Goal: Communication & Community: Answer question/provide support

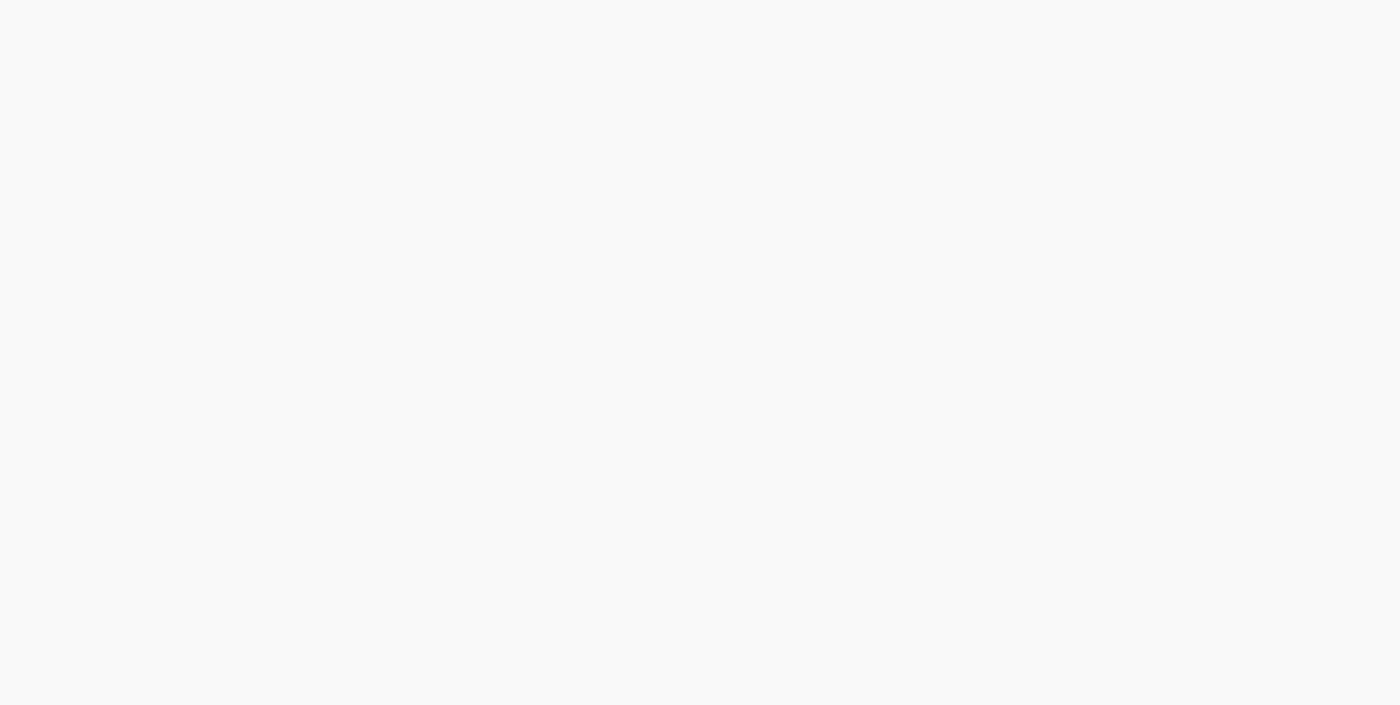
click at [692, 347] on div at bounding box center [700, 352] width 1400 height 705
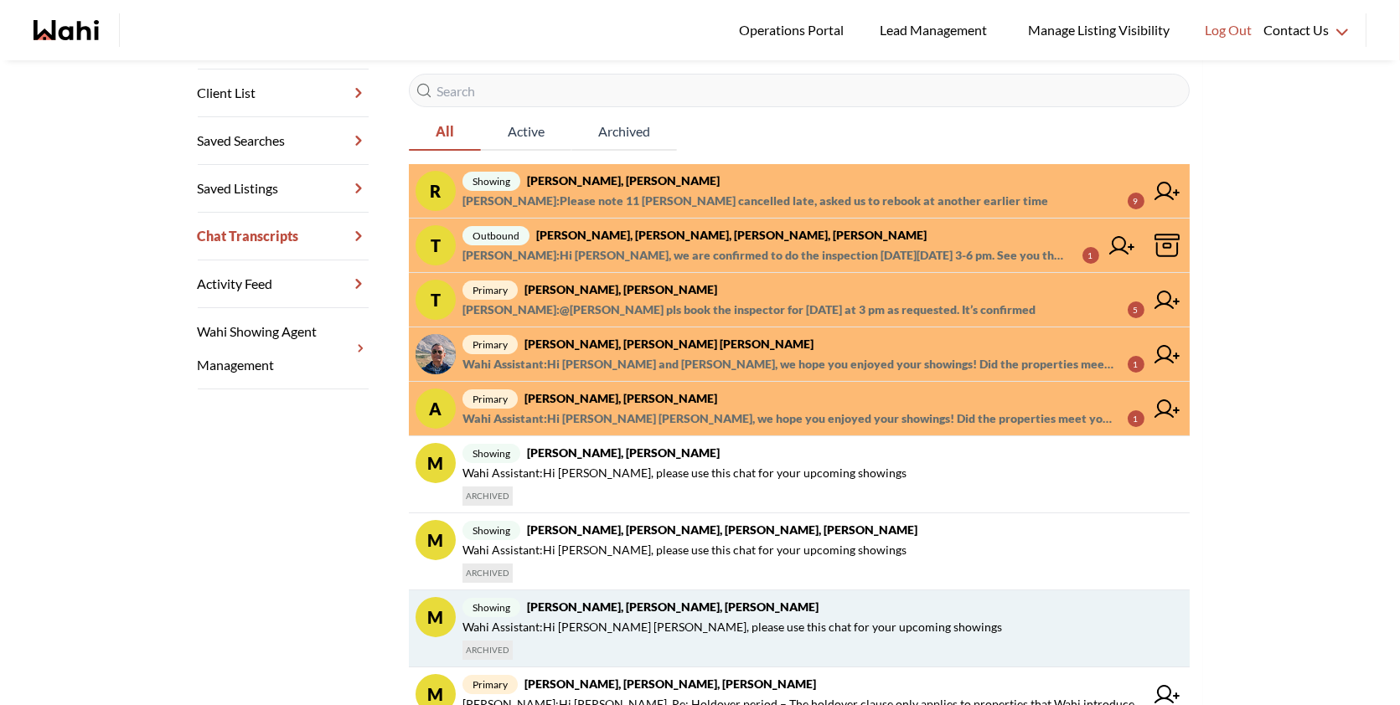
scroll to position [298, 0]
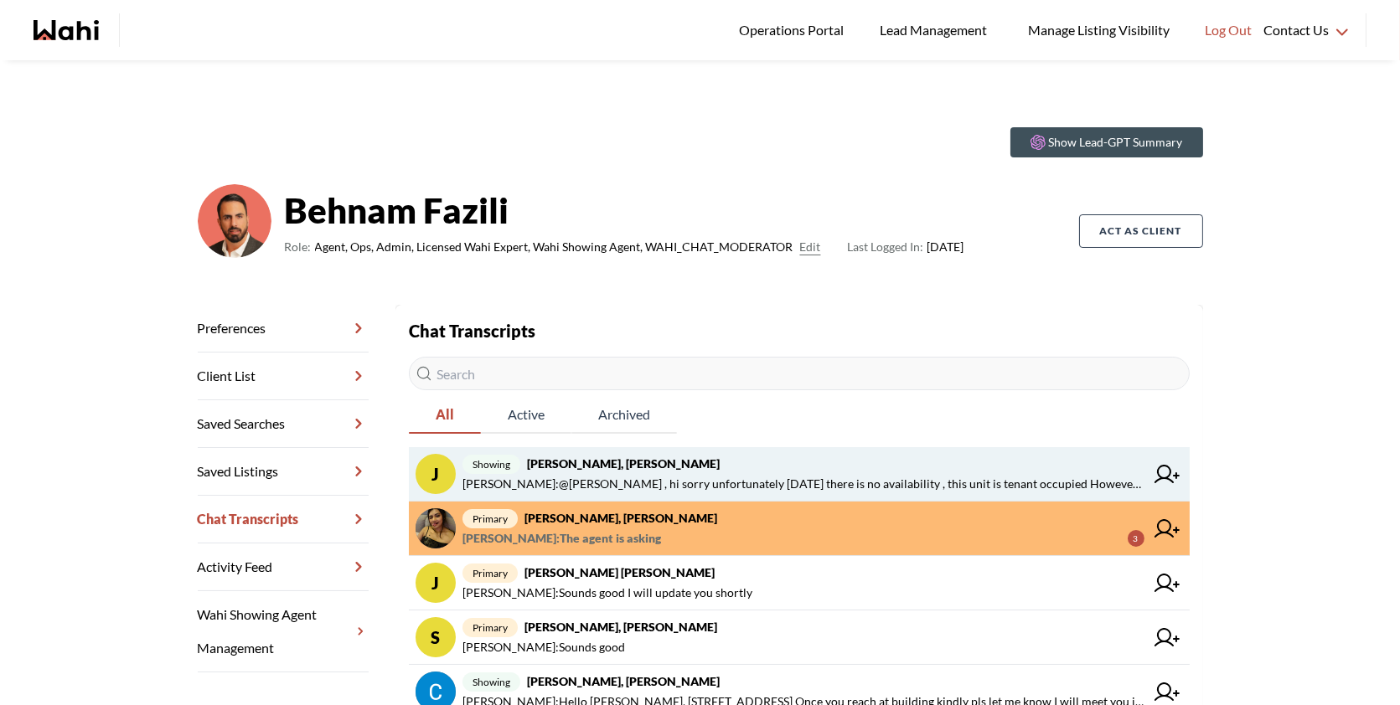
click at [804, 477] on span "Paul Sharma : @J. Françis , hi sorry unfortunately tomorrow there is no availab…" at bounding box center [803, 484] width 682 height 20
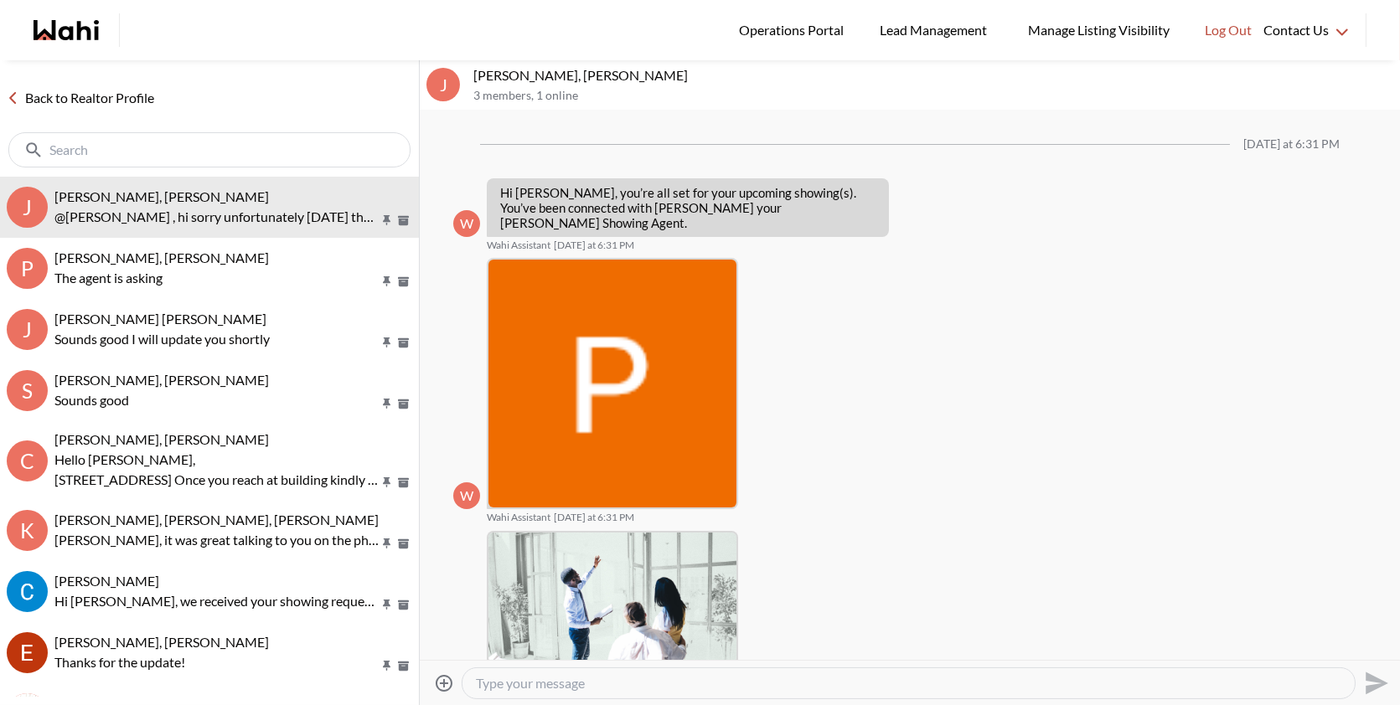
scroll to position [400, 0]
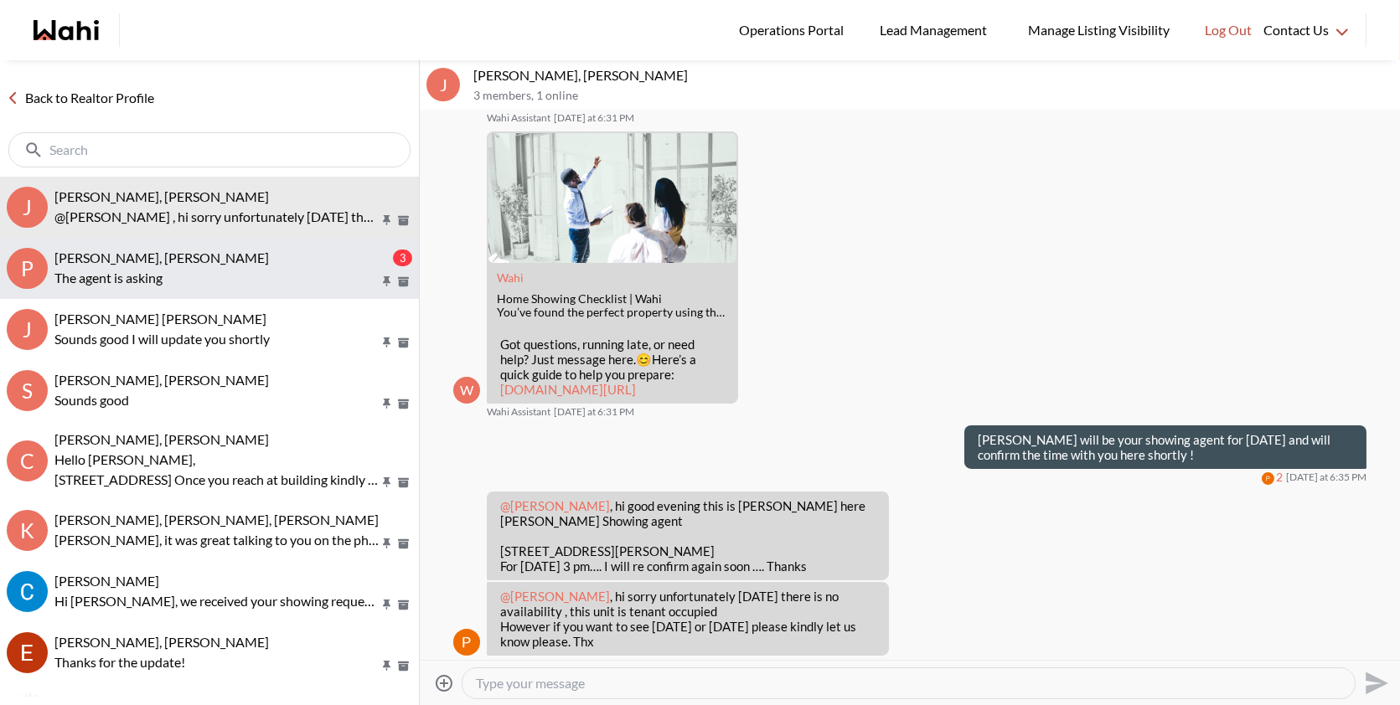
click at [135, 255] on span "[PERSON_NAME], [PERSON_NAME]" at bounding box center [161, 258] width 214 height 16
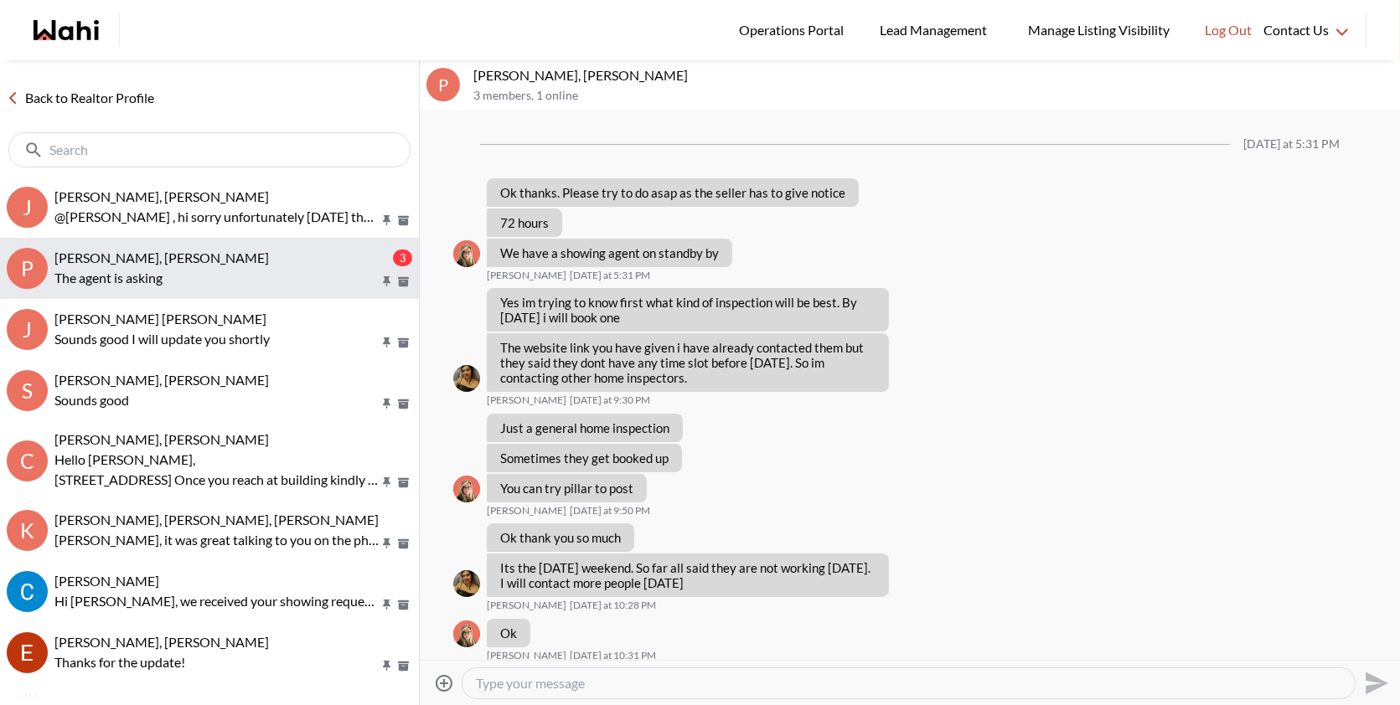
scroll to position [832, 0]
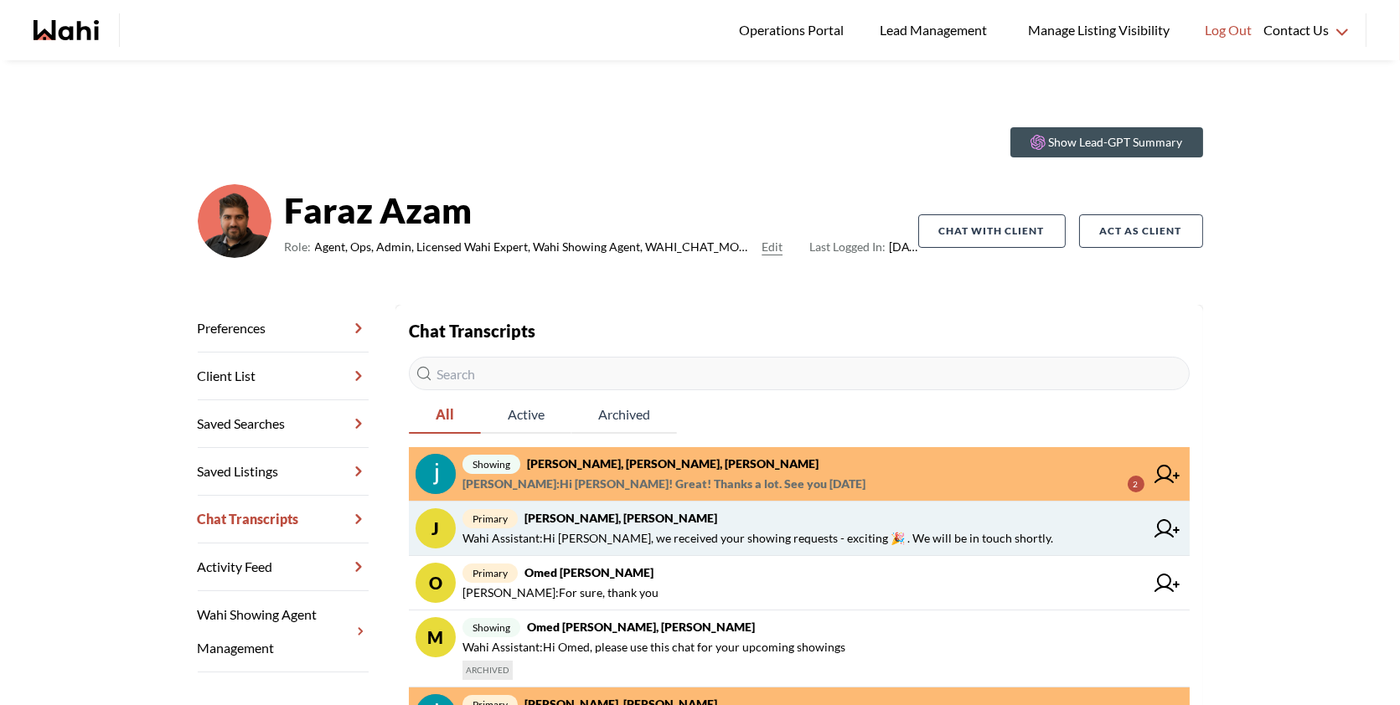
click at [732, 549] on link "J primary Jeremy Turino, Faraz Wahi Assistant : Hi Jeremy, we received your sho…" at bounding box center [799, 529] width 781 height 54
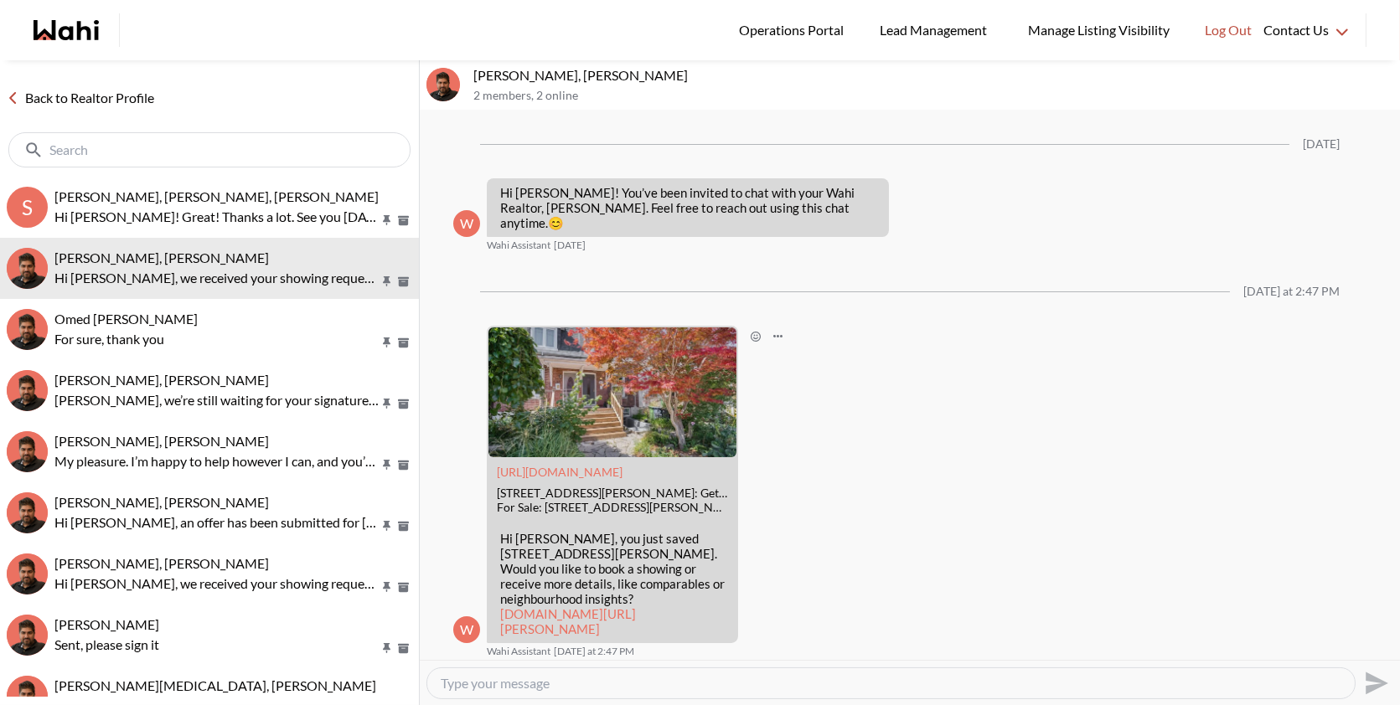
scroll to position [137, 0]
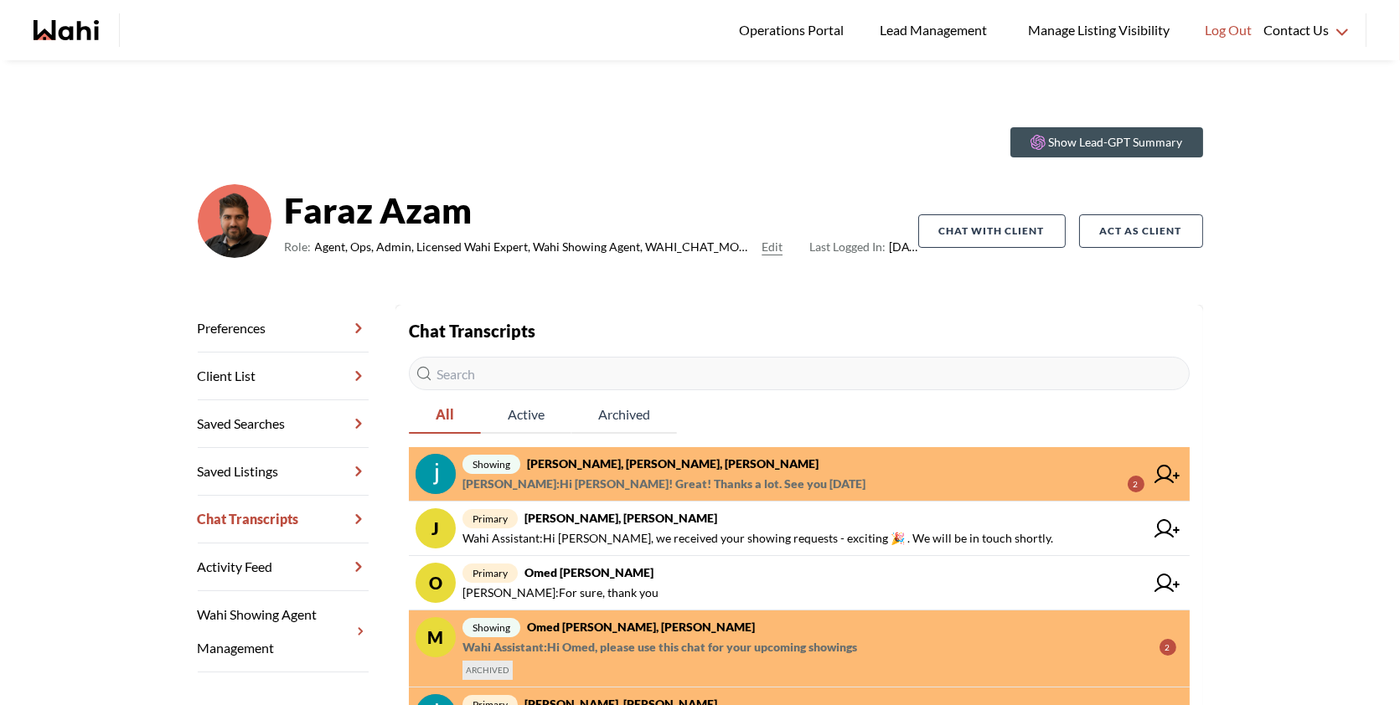
scroll to position [26, 0]
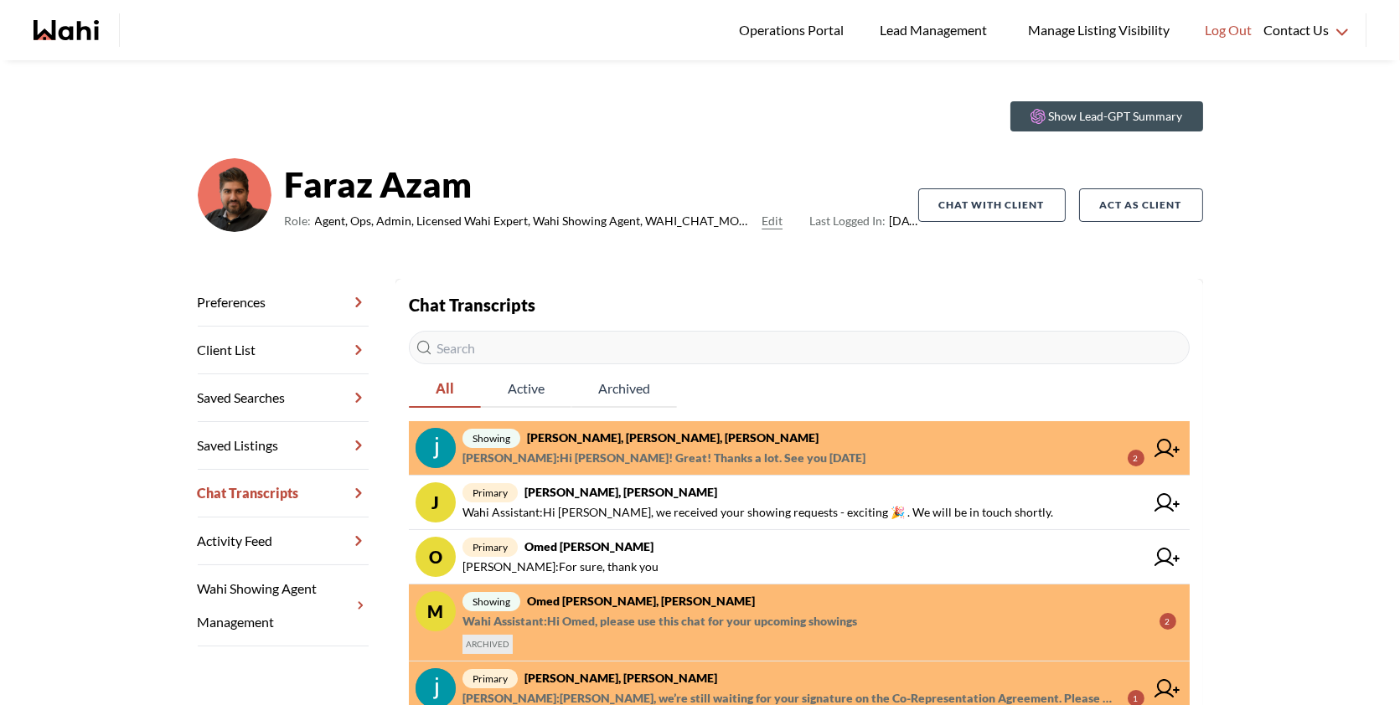
click at [719, 442] on span "showing Souhel Bally, Julia, Faraz" at bounding box center [803, 438] width 682 height 20
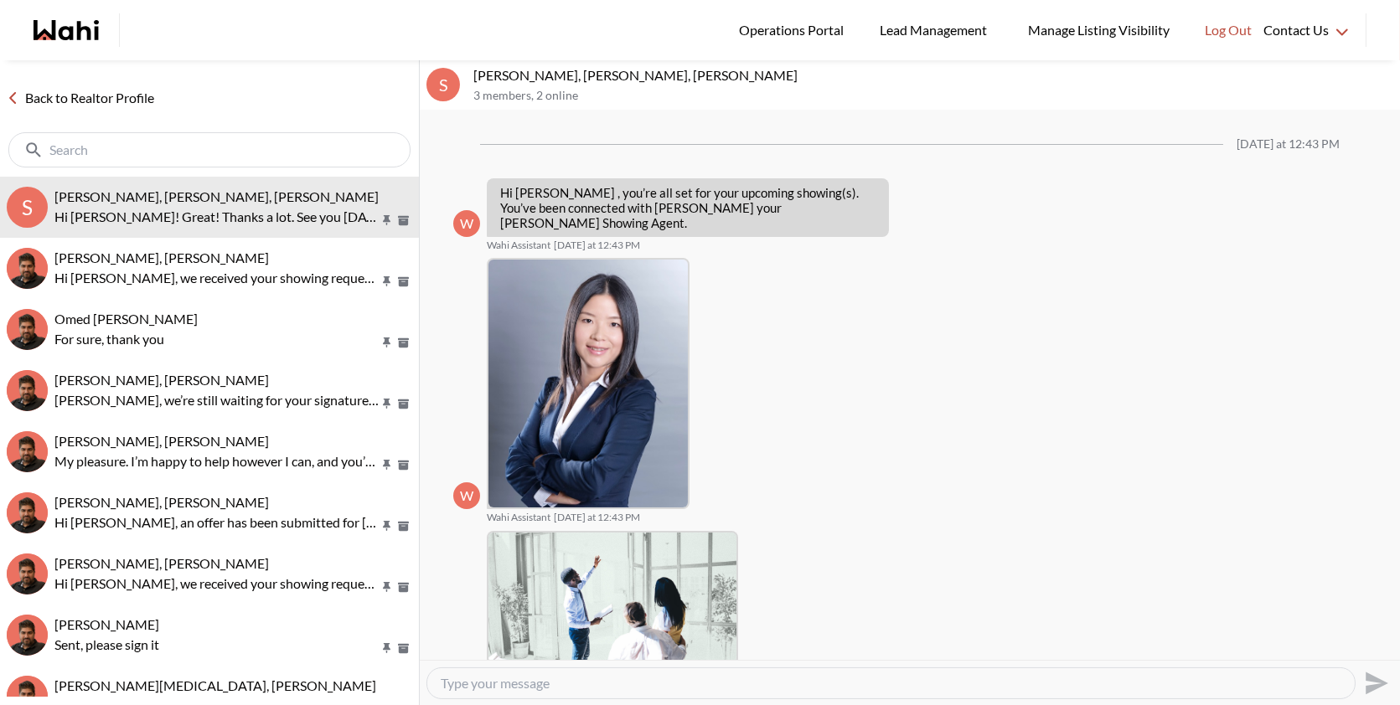
scroll to position [308, 0]
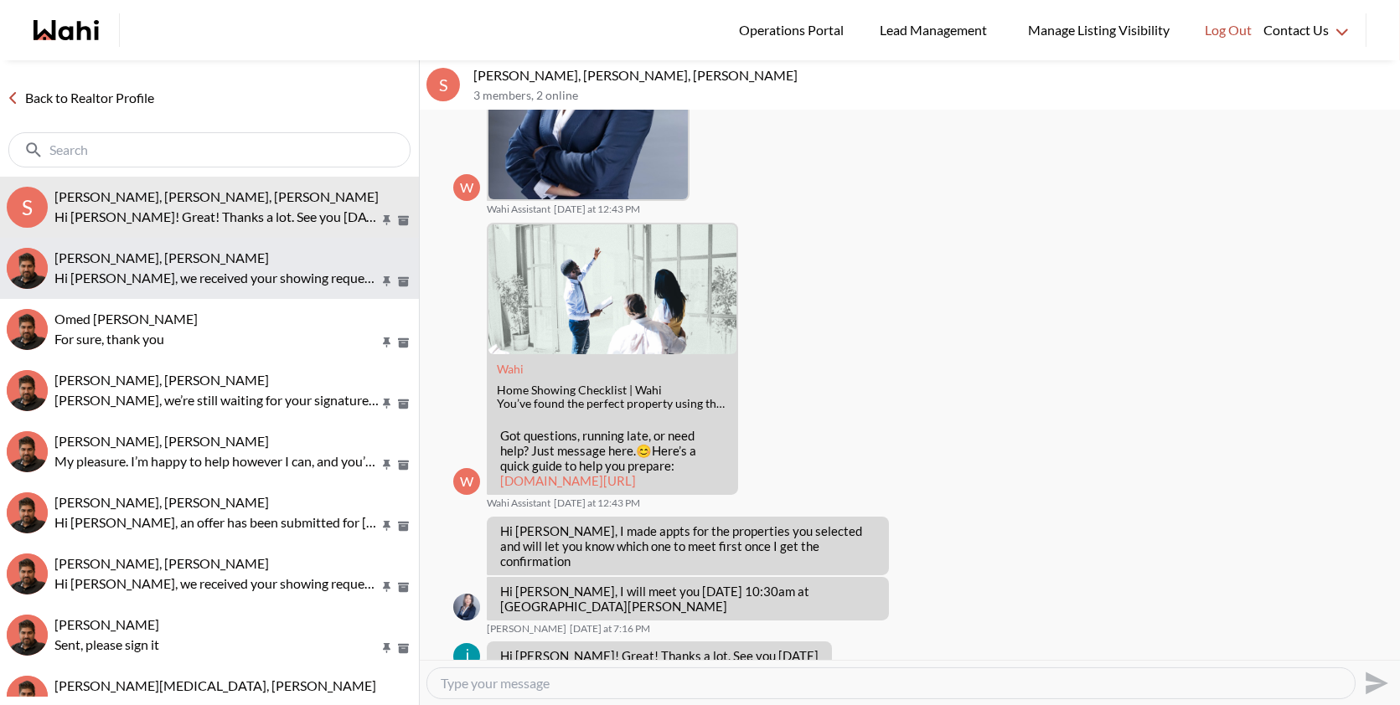
click at [240, 296] on button "Jeremy Turino, Faraz Hi Jeremy, we received your showing requests - exciting 🎉 …" at bounding box center [209, 268] width 419 height 61
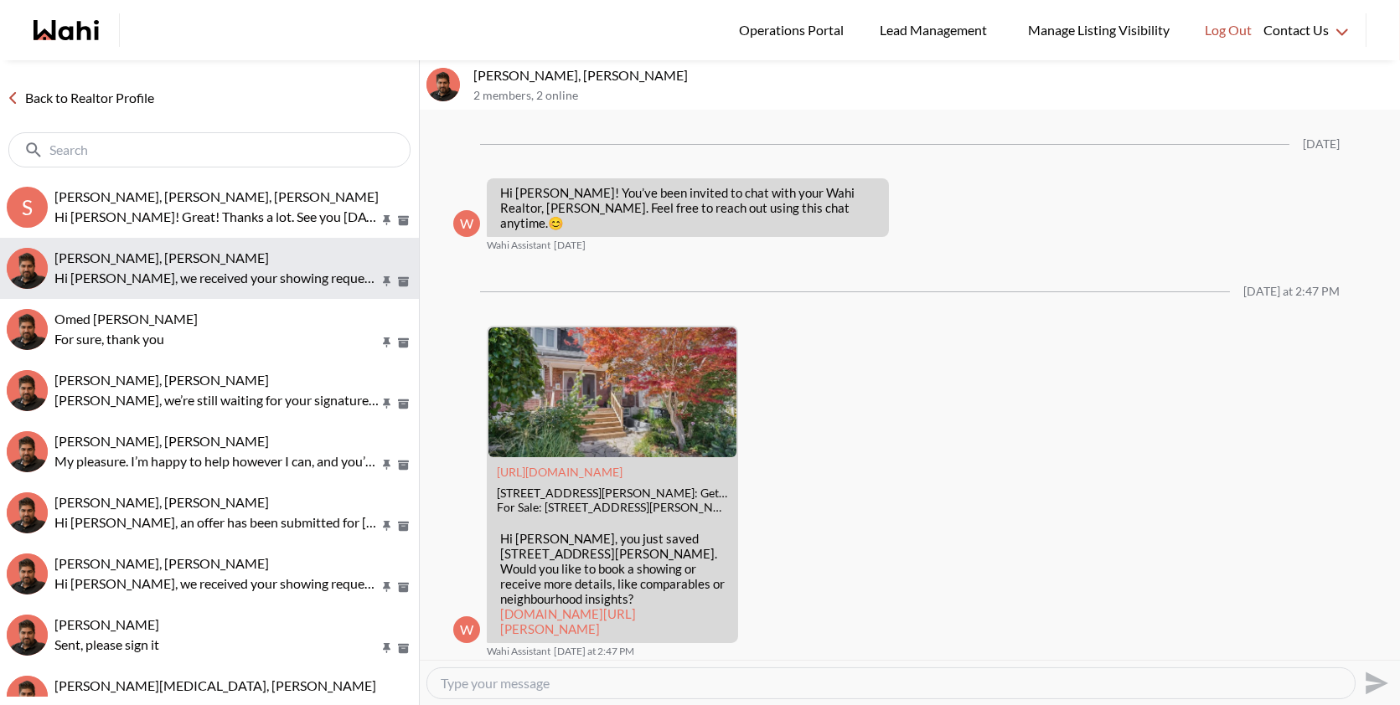
scroll to position [137, 0]
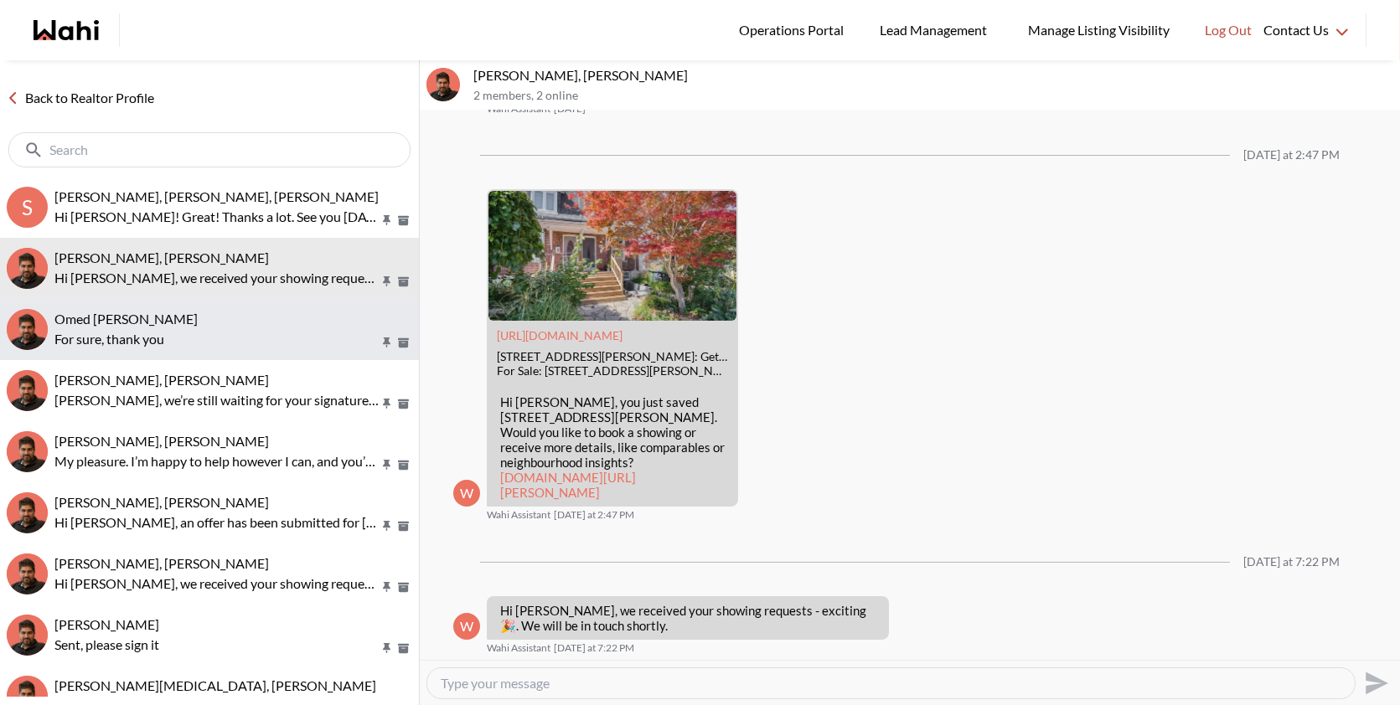
click at [235, 331] on p "For sure, thank you" at bounding box center [216, 339] width 324 height 20
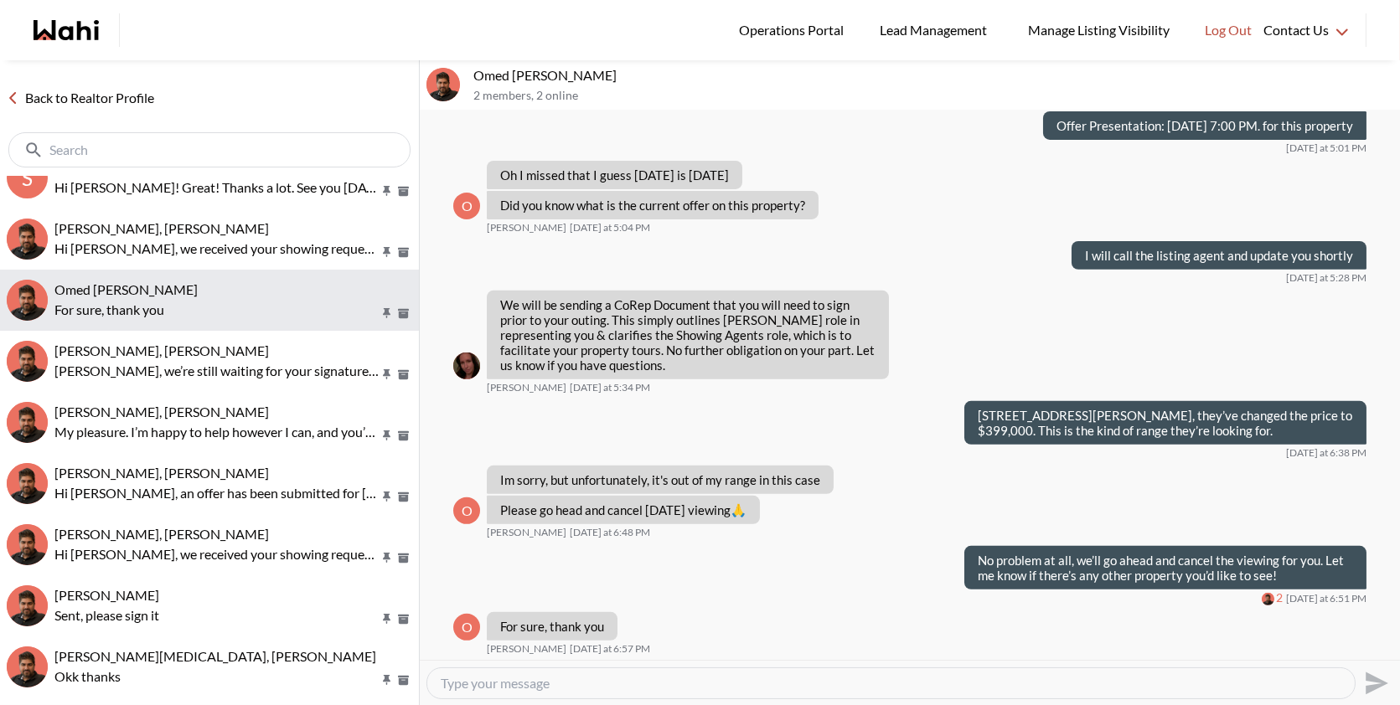
scroll to position [32, 0]
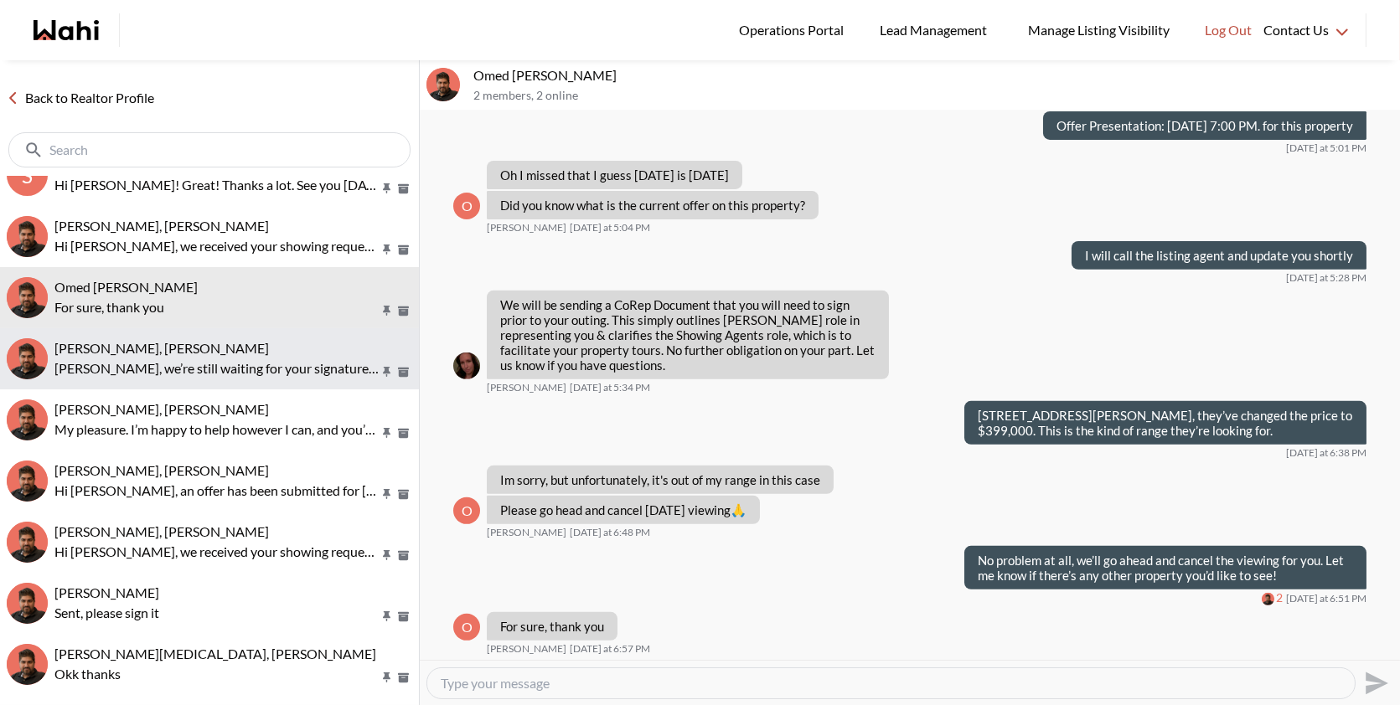
click at [231, 355] on div "Souhel Bally, Faraz" at bounding box center [233, 348] width 358 height 17
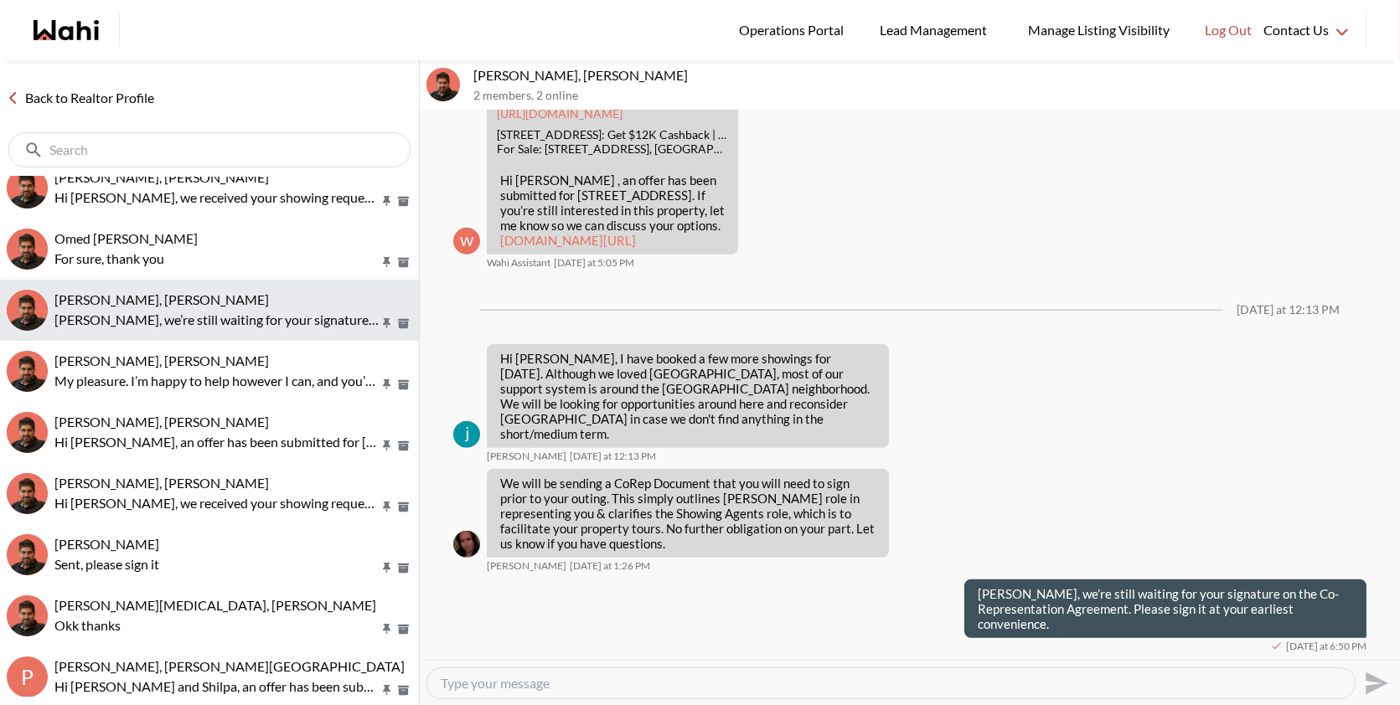
scroll to position [86, 0]
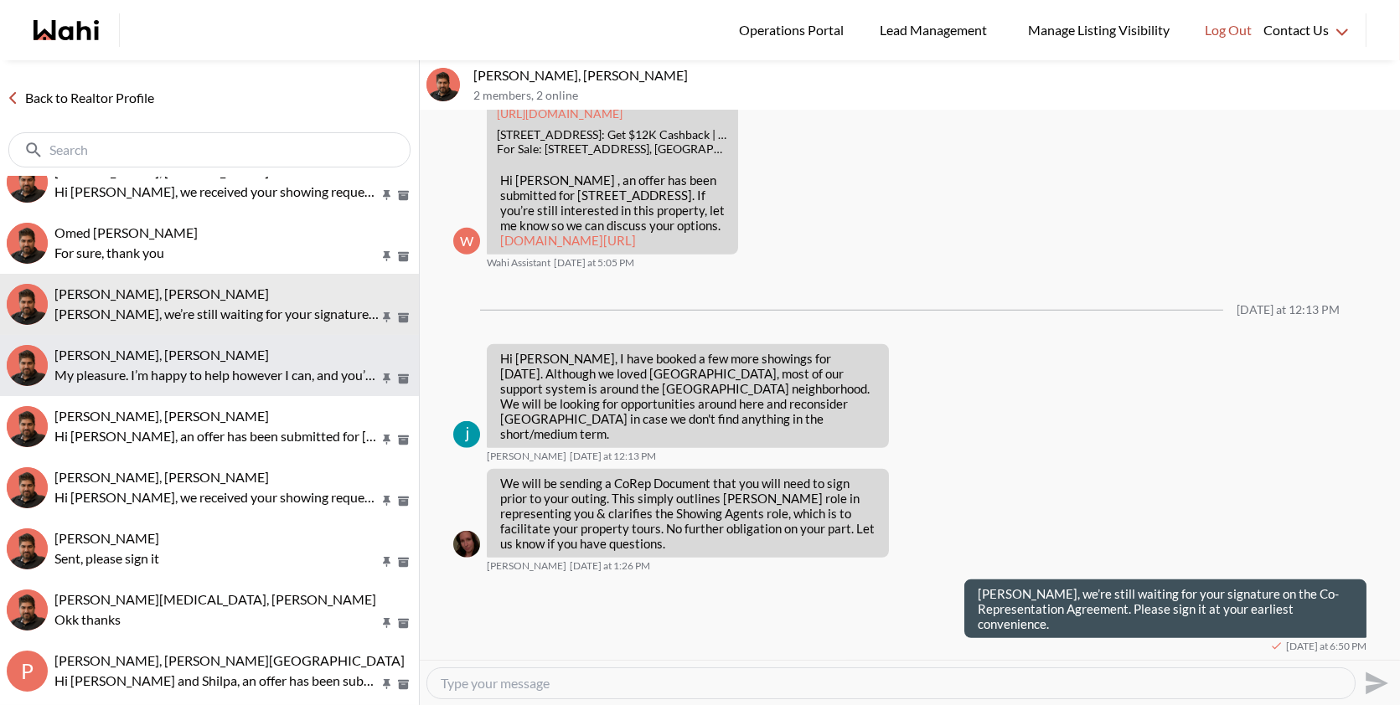
click at [185, 362] on div "Ourayna Zammali, Faraz" at bounding box center [233, 355] width 358 height 17
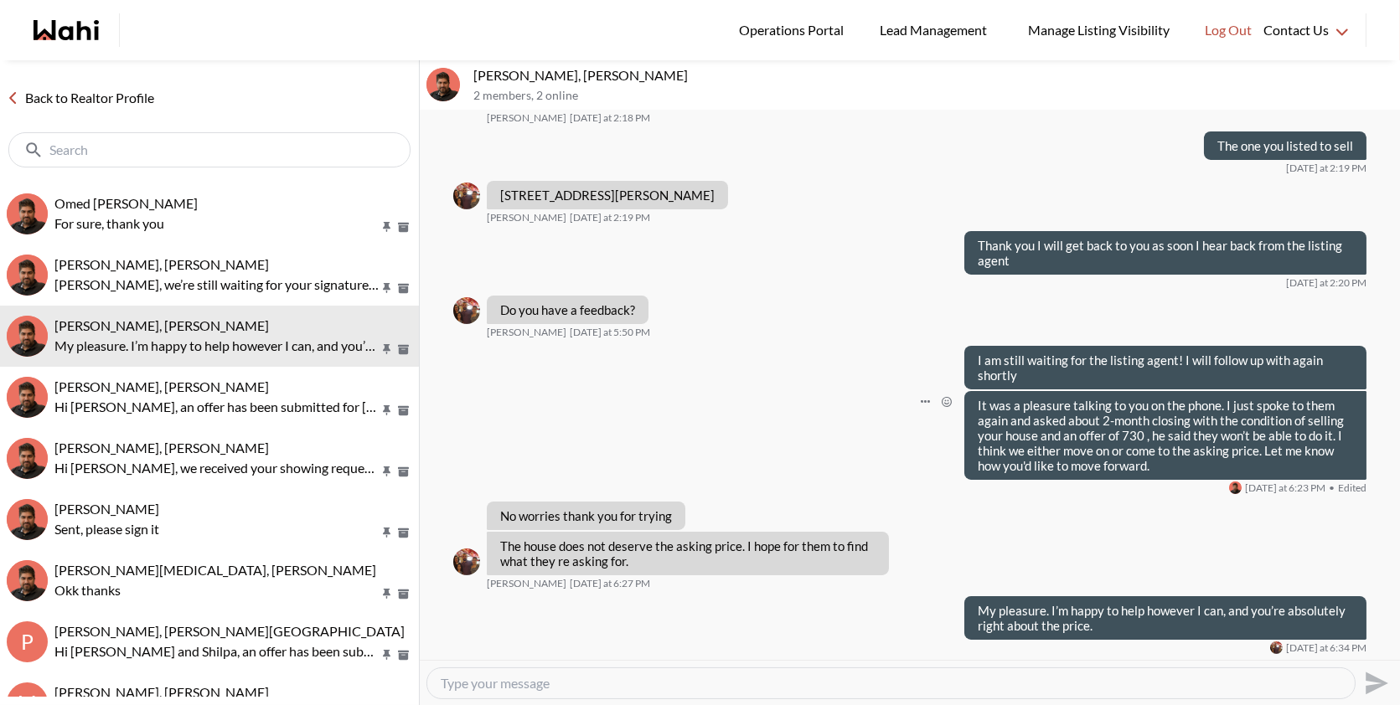
scroll to position [825, 0]
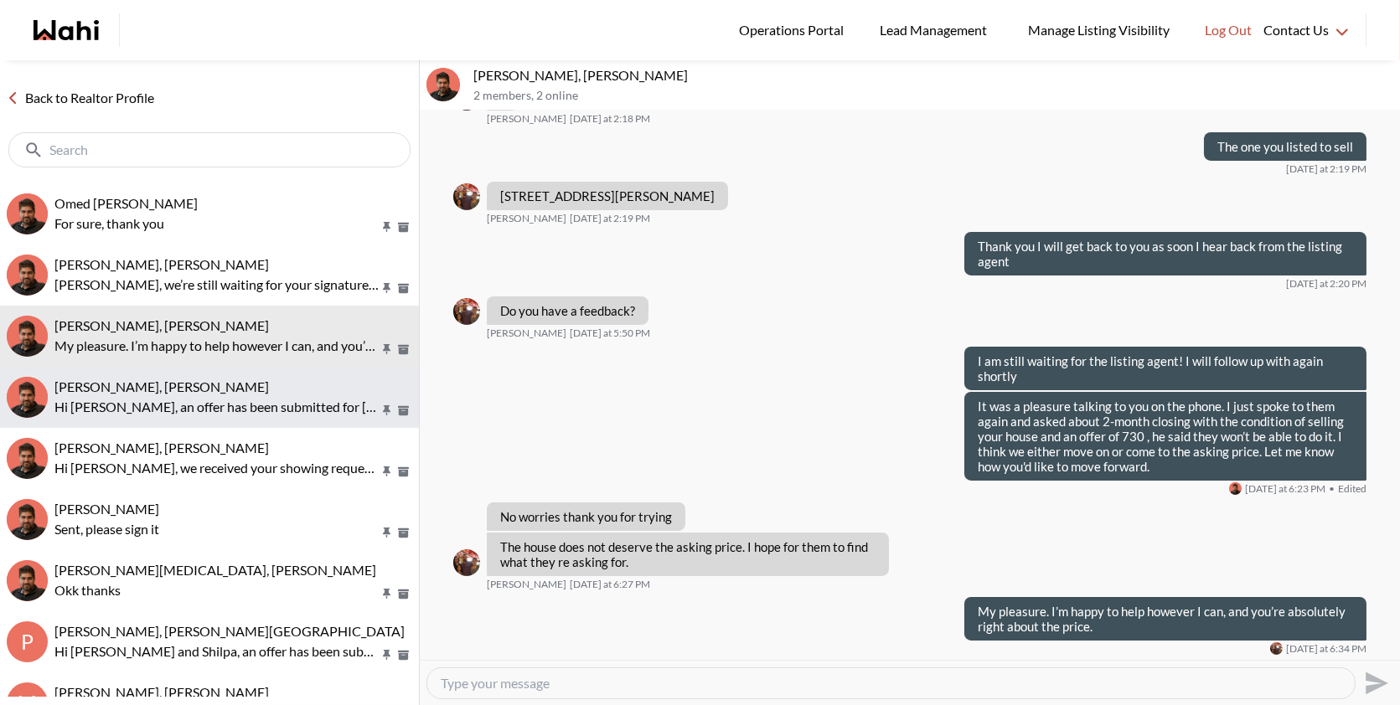
click at [166, 379] on span "Mayada Tarabay, Faraz" at bounding box center [161, 387] width 214 height 16
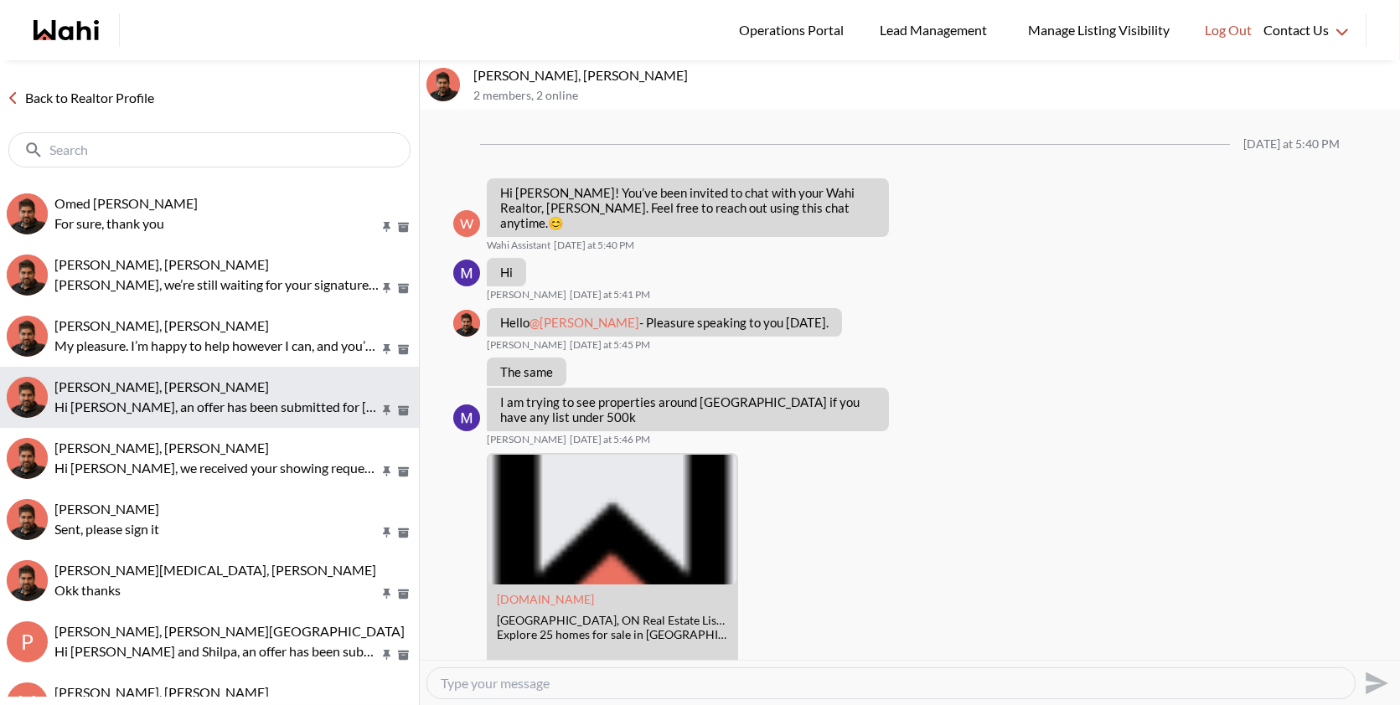
scroll to position [1253, 0]
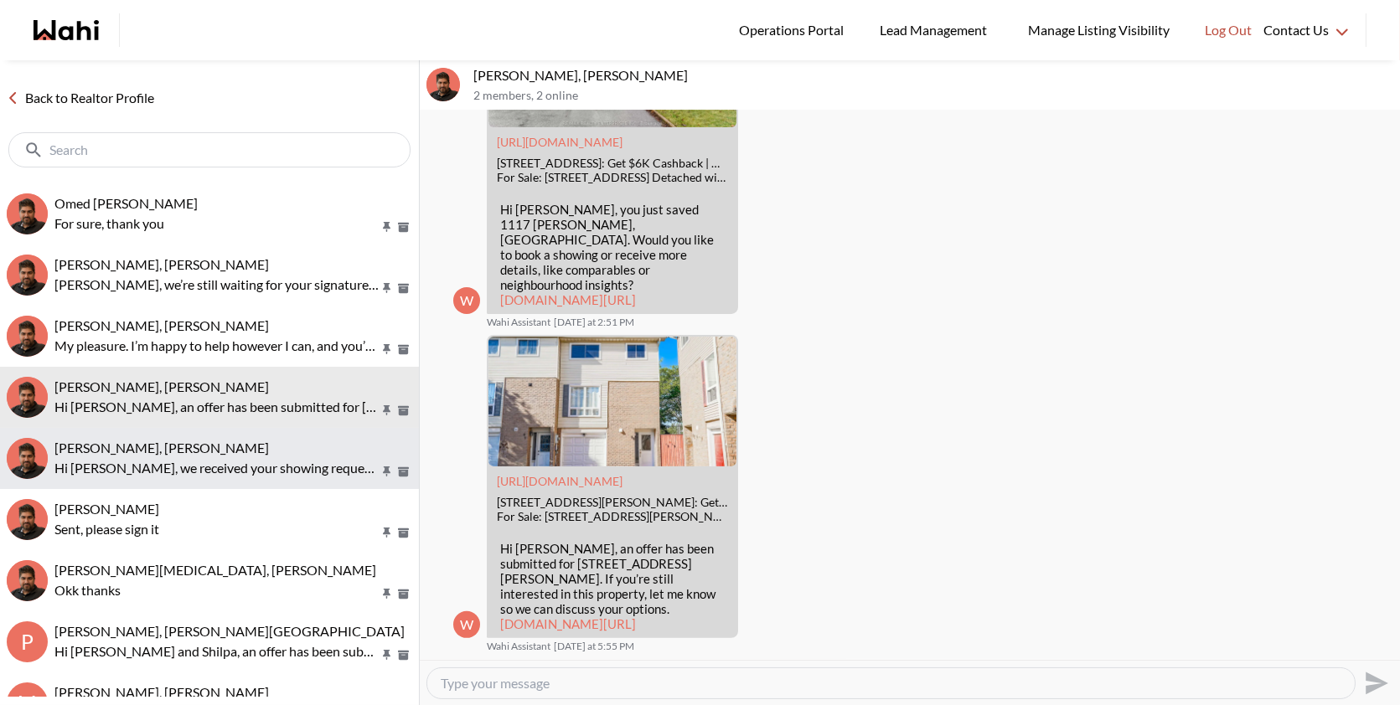
click at [141, 431] on button "Scott Seiling, Faraz Hi Scott, we received your showing requests - exciting 🎉 .…" at bounding box center [209, 458] width 419 height 61
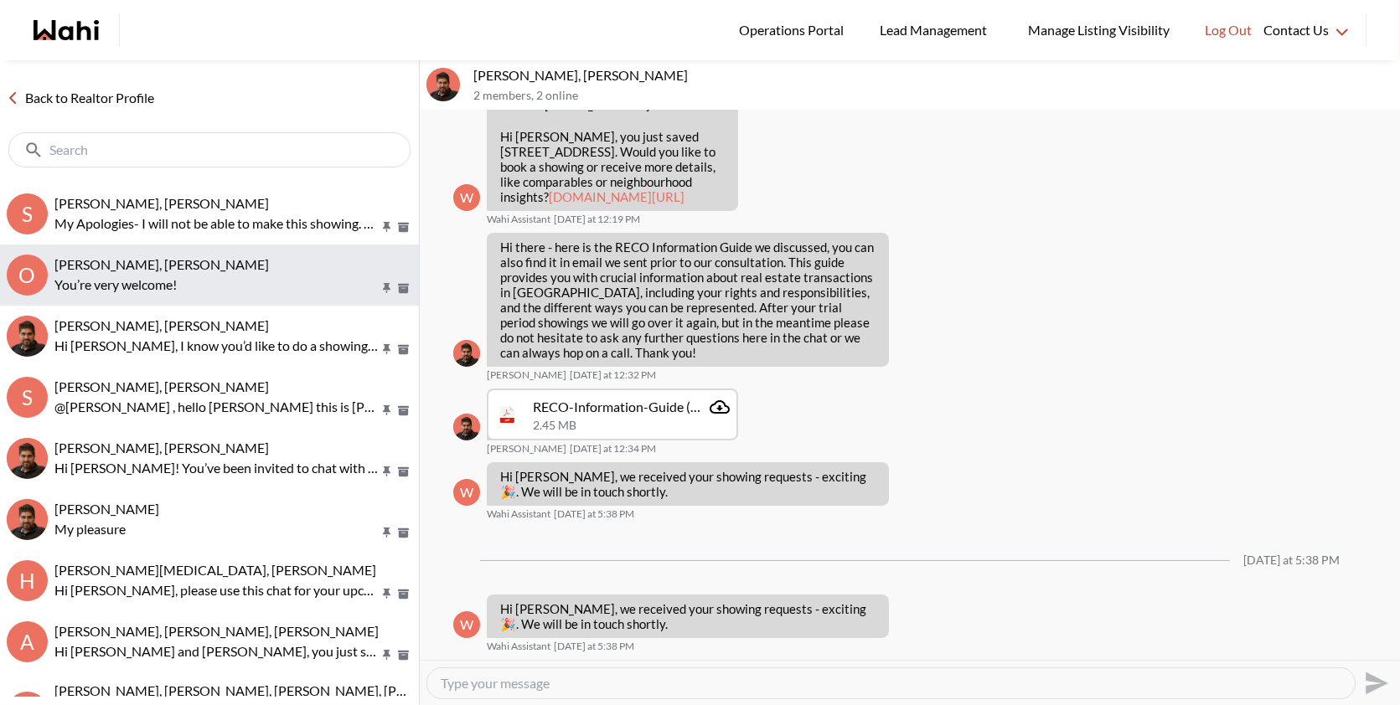
scroll to position [873, 0]
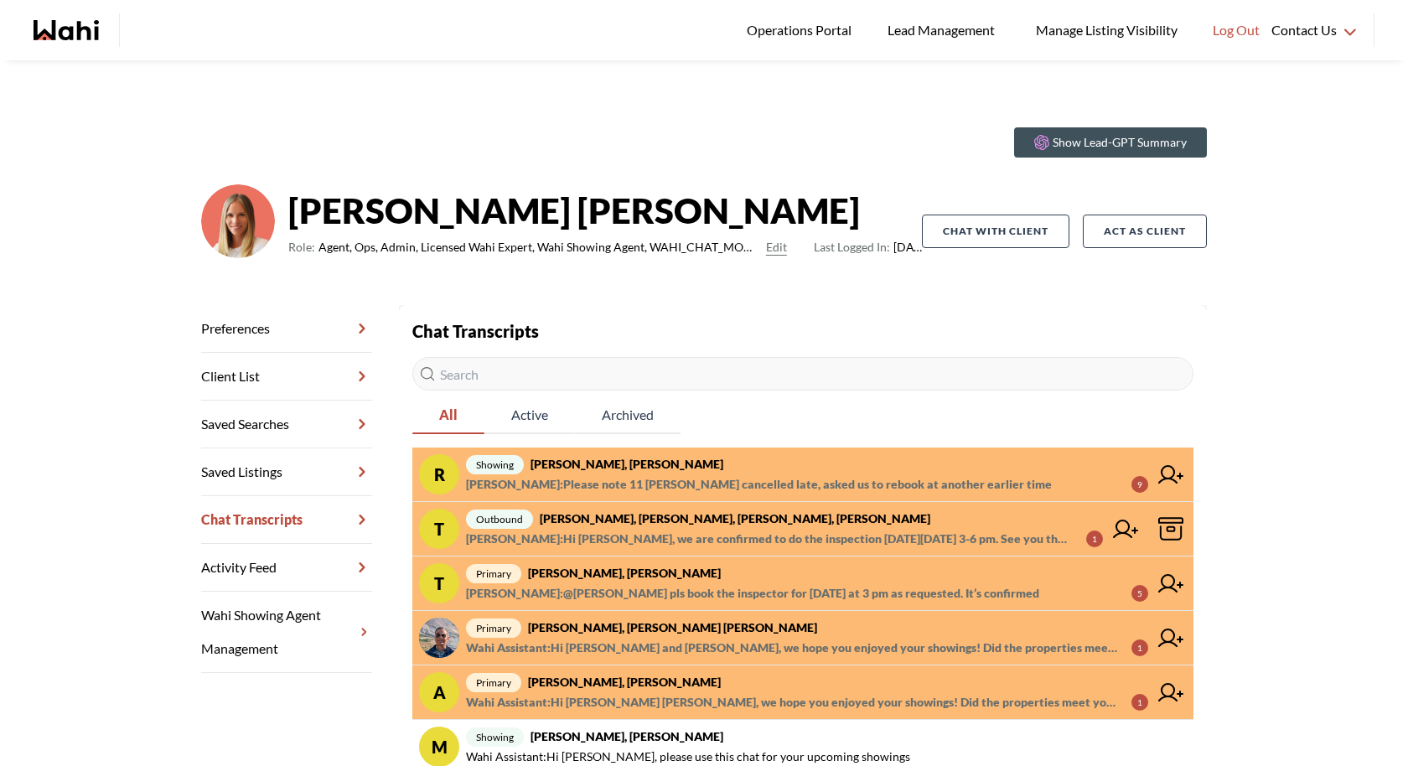
click at [771, 464] on span "showing Ritu Gill, Khalid, Michelle" at bounding box center [807, 464] width 682 height 20
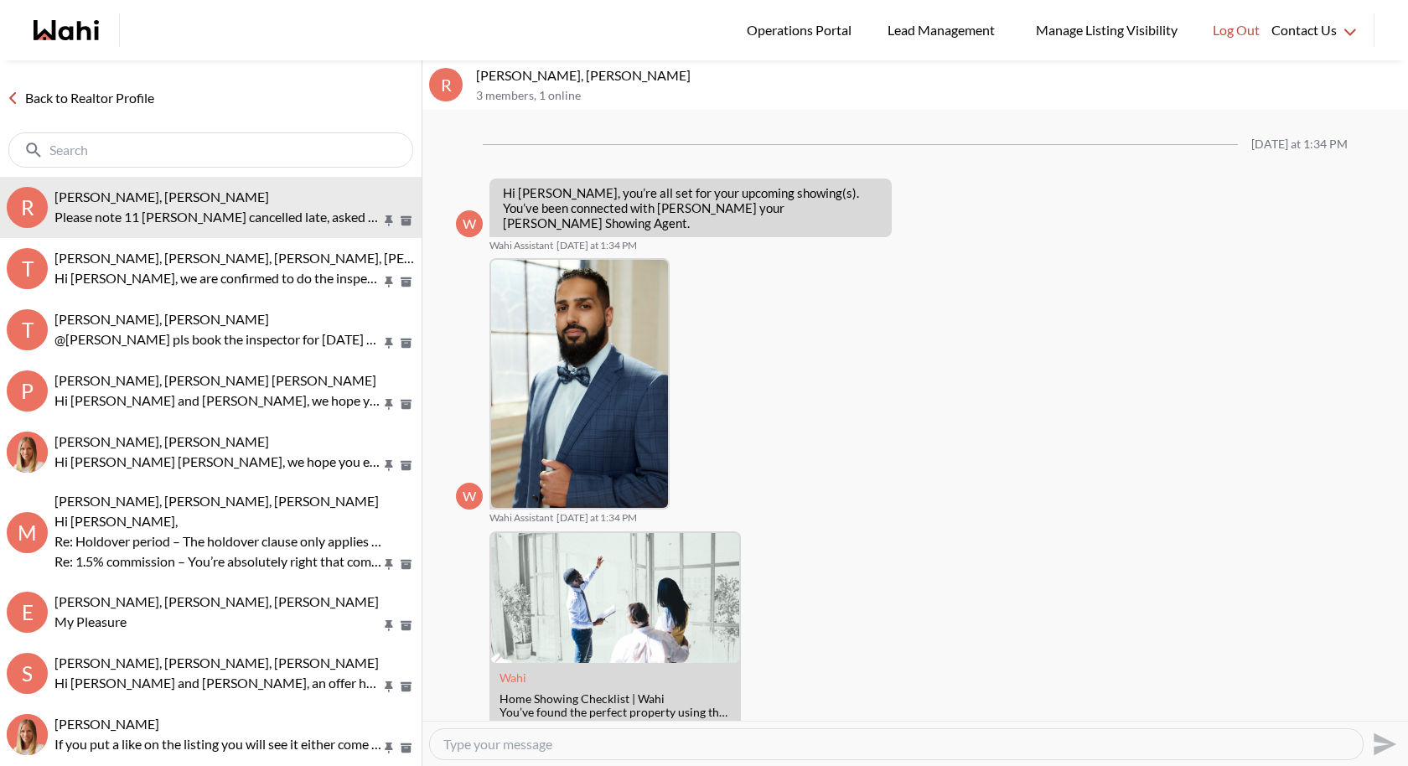
scroll to position [2090, 0]
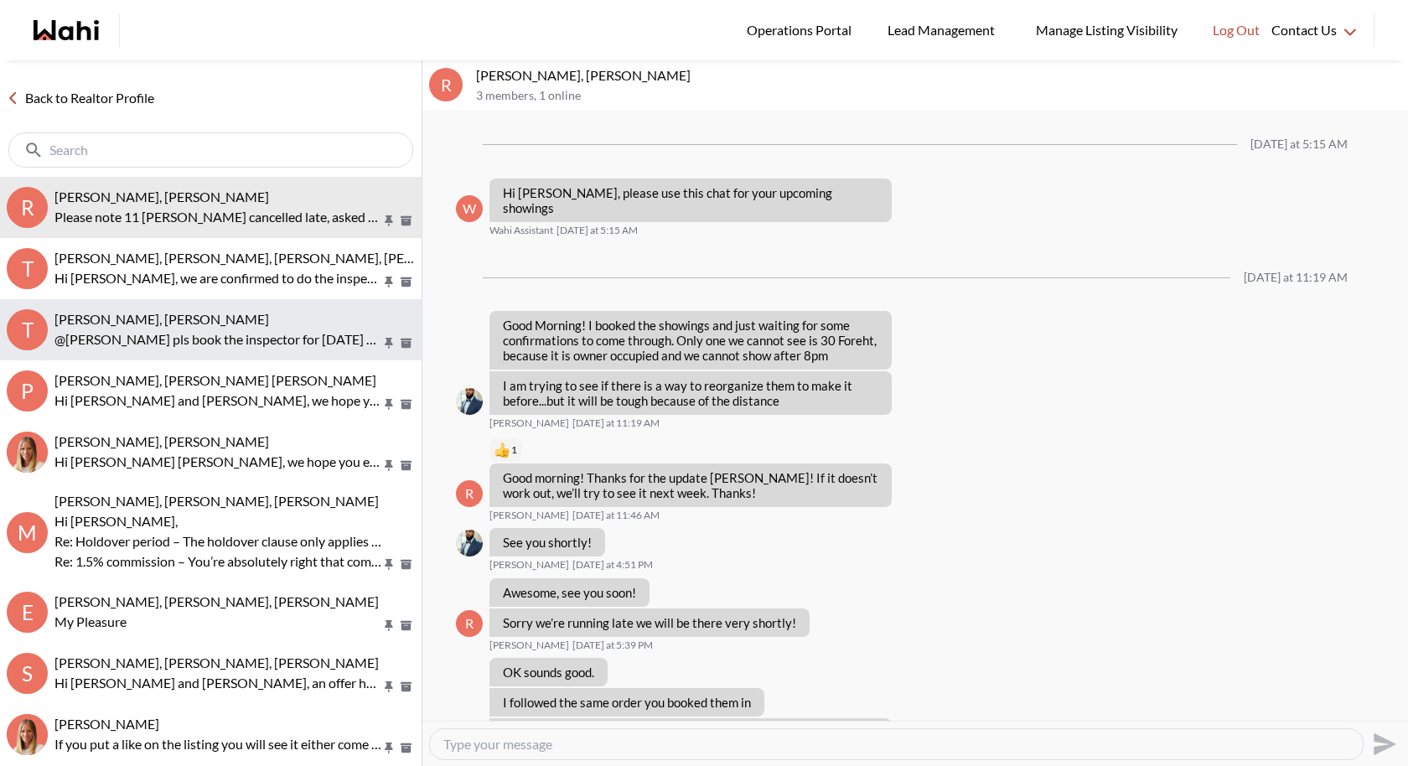
click at [247, 299] on button "T [PERSON_NAME], [PERSON_NAME] @[PERSON_NAME] pls book the inspector for [DATE]…" at bounding box center [210, 329] width 421 height 61
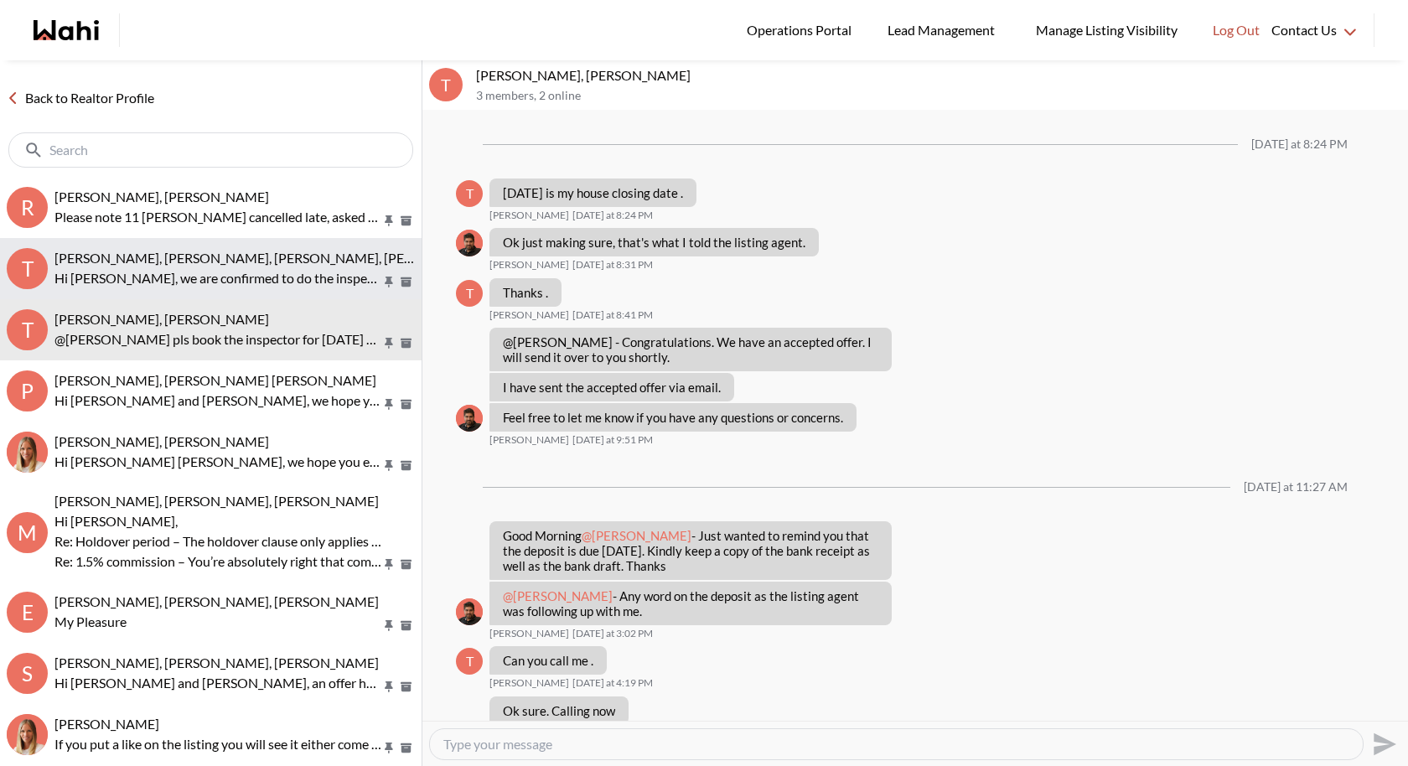
scroll to position [832, 0]
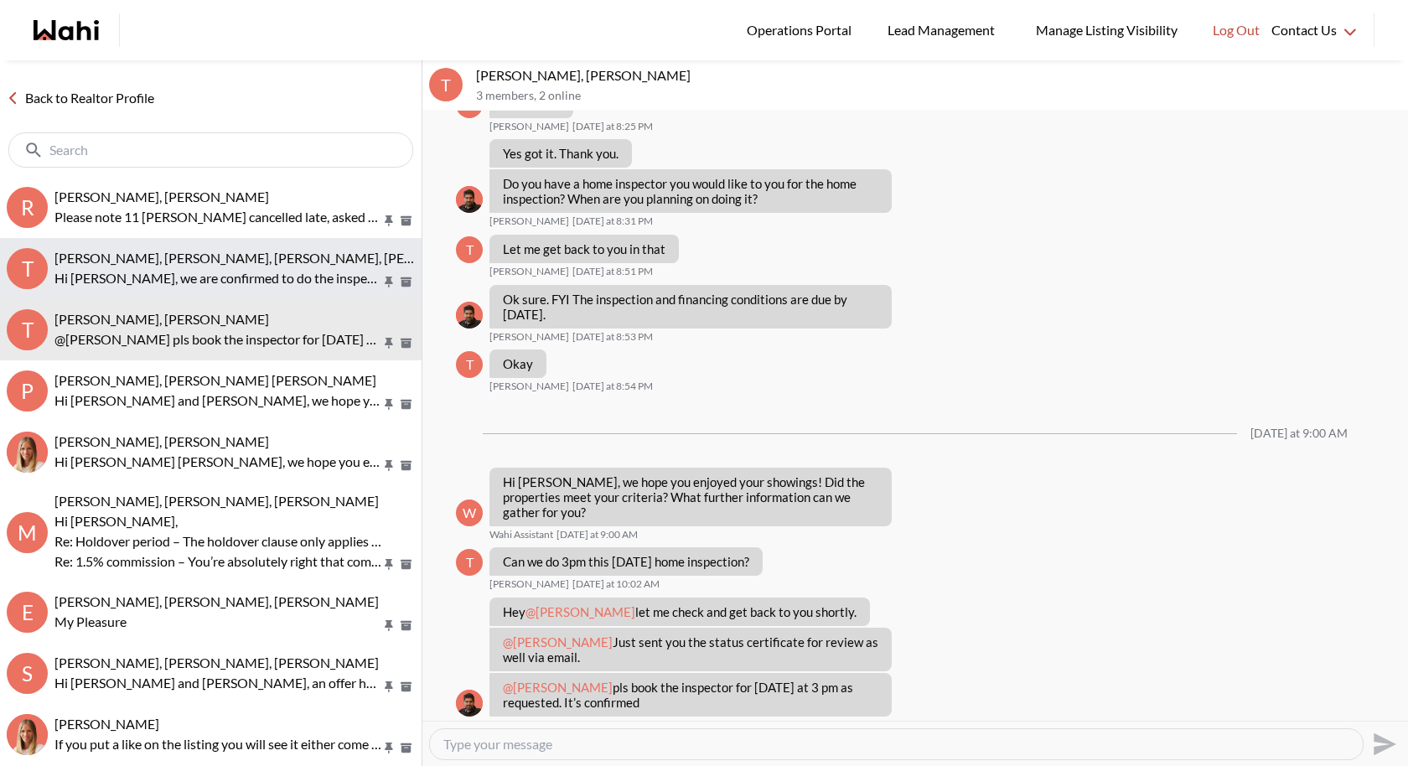
click at [247, 272] on p "Hi Tanya, we are confirmed to do the inspection this Monday, October 13 from 3-…" at bounding box center [217, 278] width 327 height 20
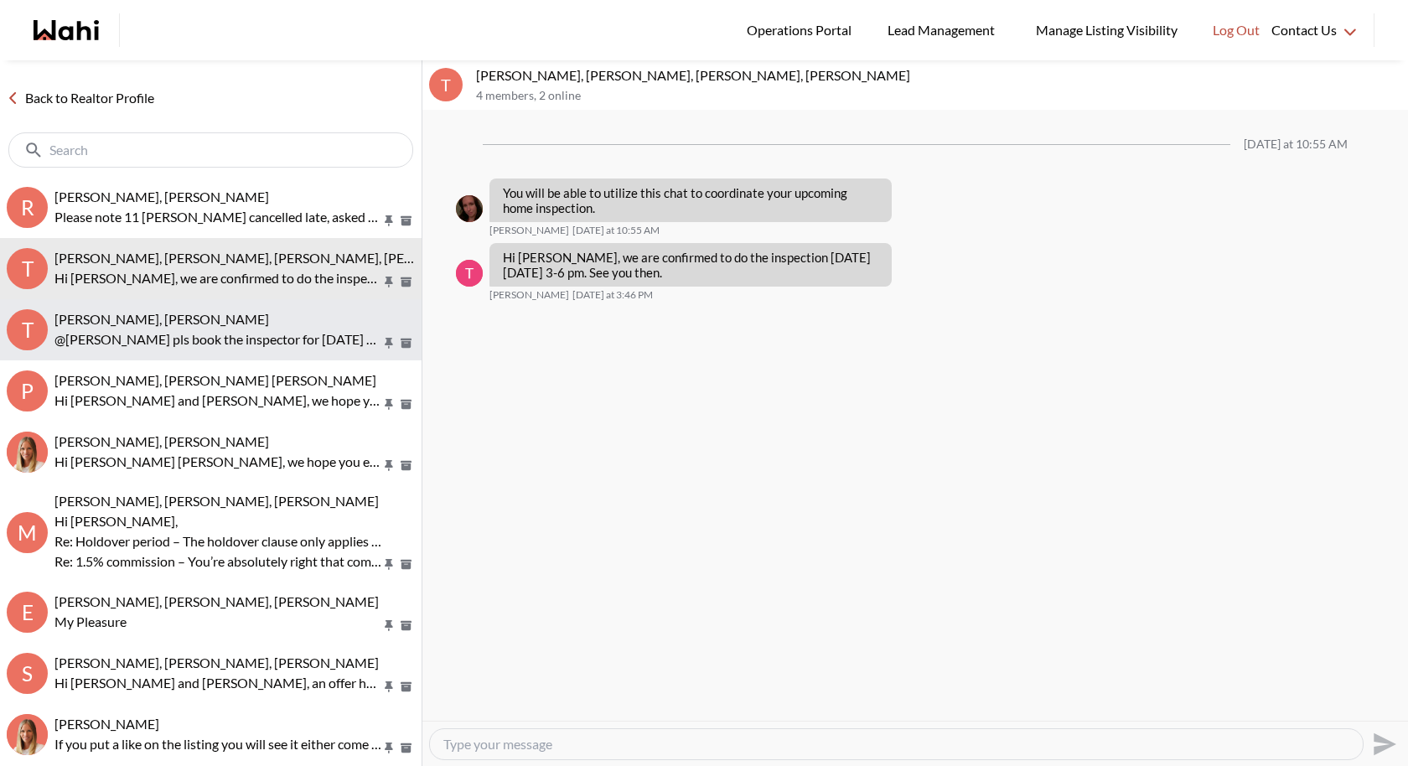
click at [258, 342] on p "@Tanya Fita pls book the inspector for Monday at 3 pm as requested. It’s confir…" at bounding box center [217, 339] width 327 height 20
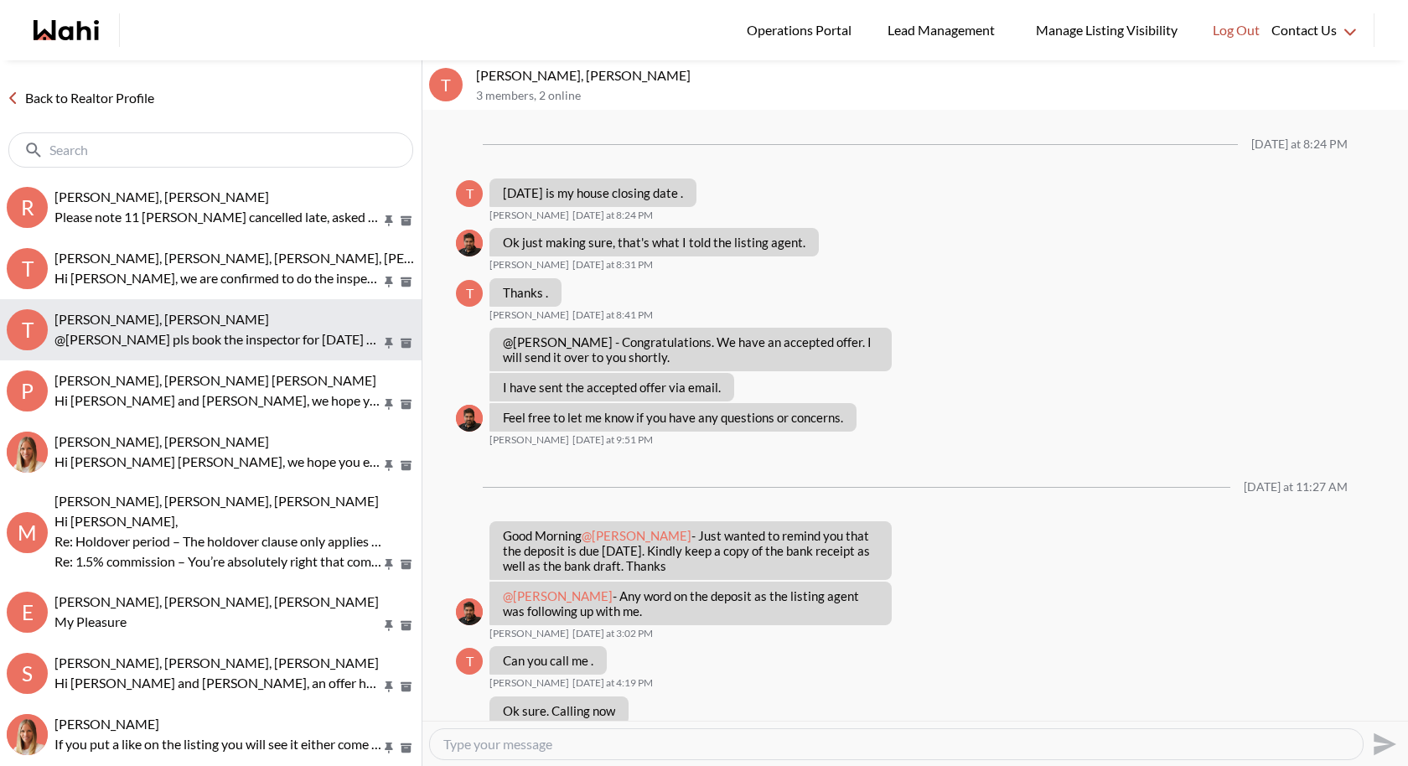
scroll to position [832, 0]
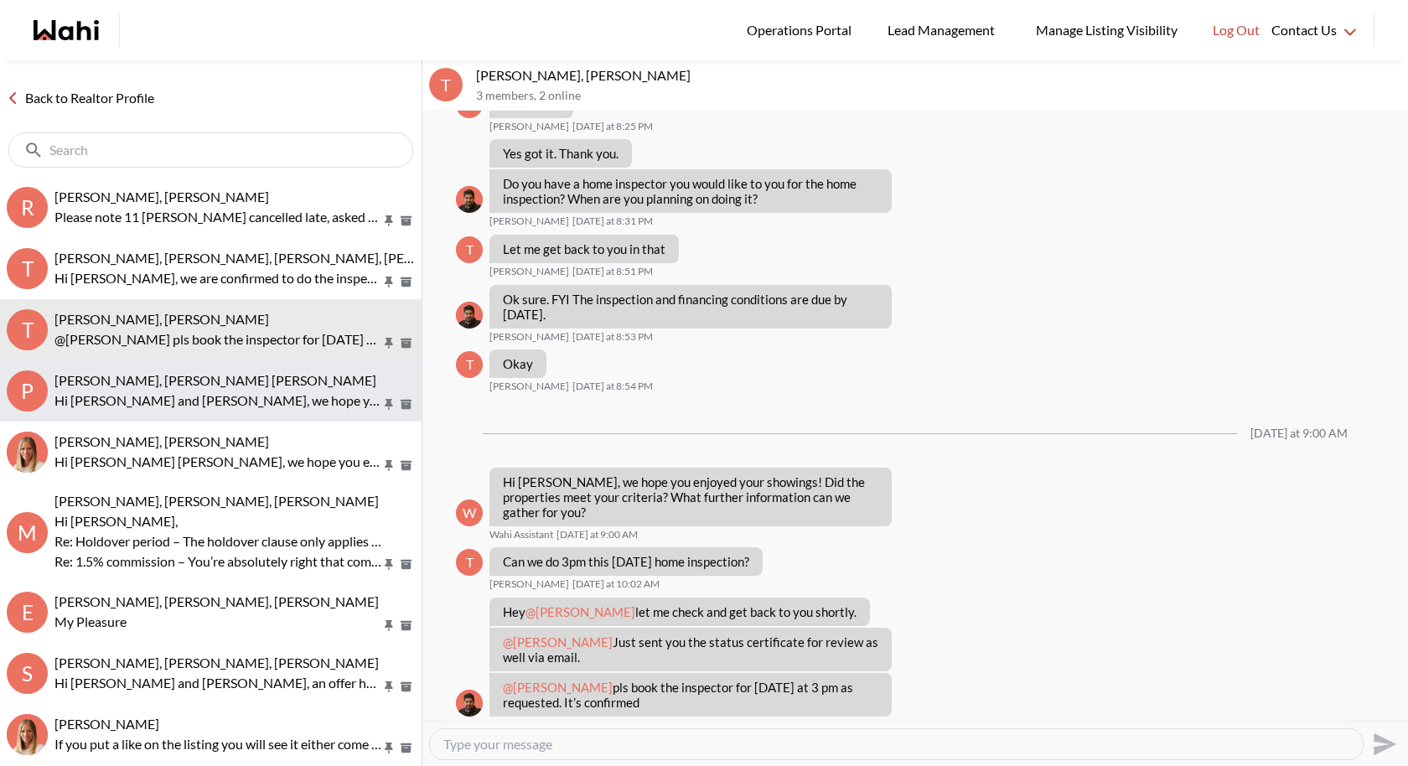
click at [254, 410] on button "P Pranav Dhar, Vandana Dhar, Michelle Hi Pranav and Vandana, we hope you enjoye…" at bounding box center [210, 390] width 421 height 61
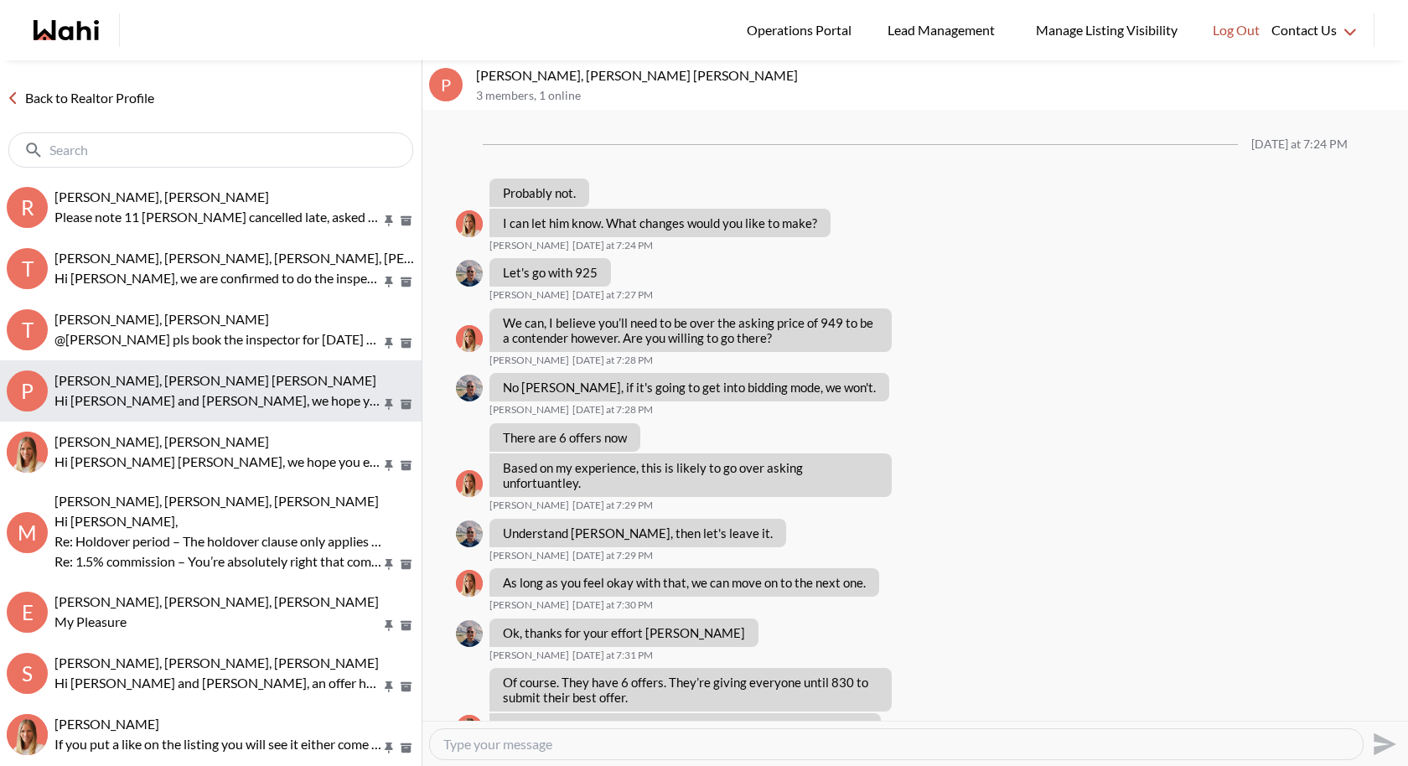
scroll to position [1267, 0]
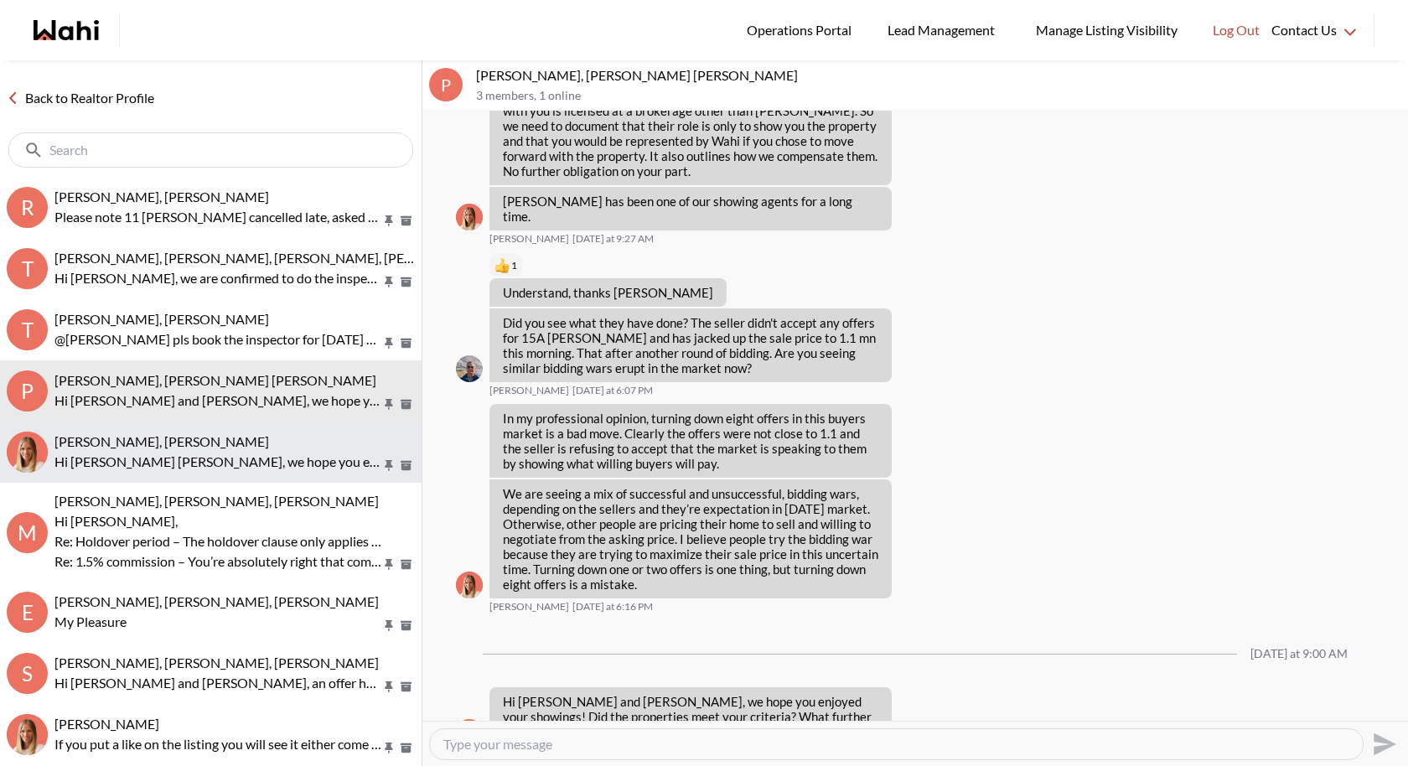
click at [267, 462] on p "Hi Agnes sonia, we hope you enjoyed your showings! Did the properties meet your…" at bounding box center [217, 462] width 327 height 20
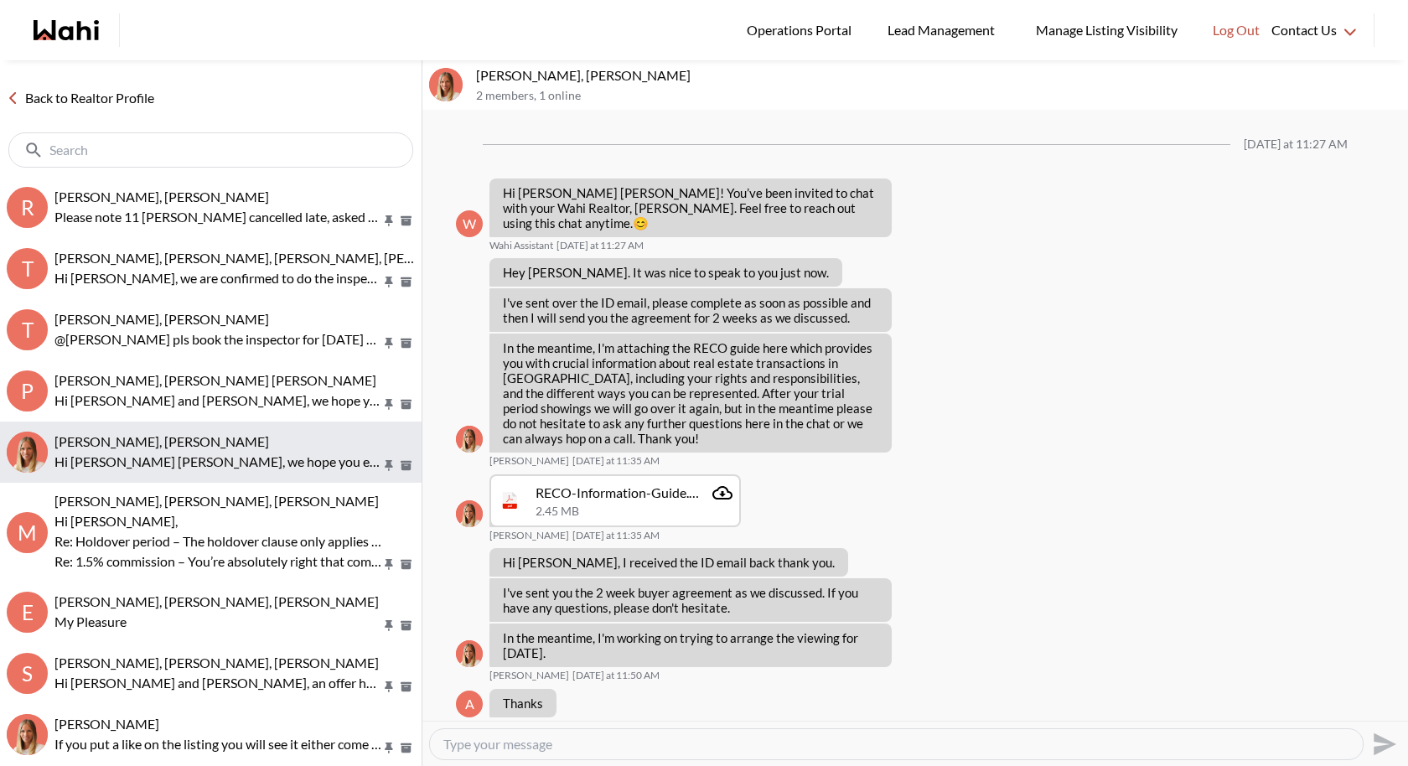
scroll to position [390, 0]
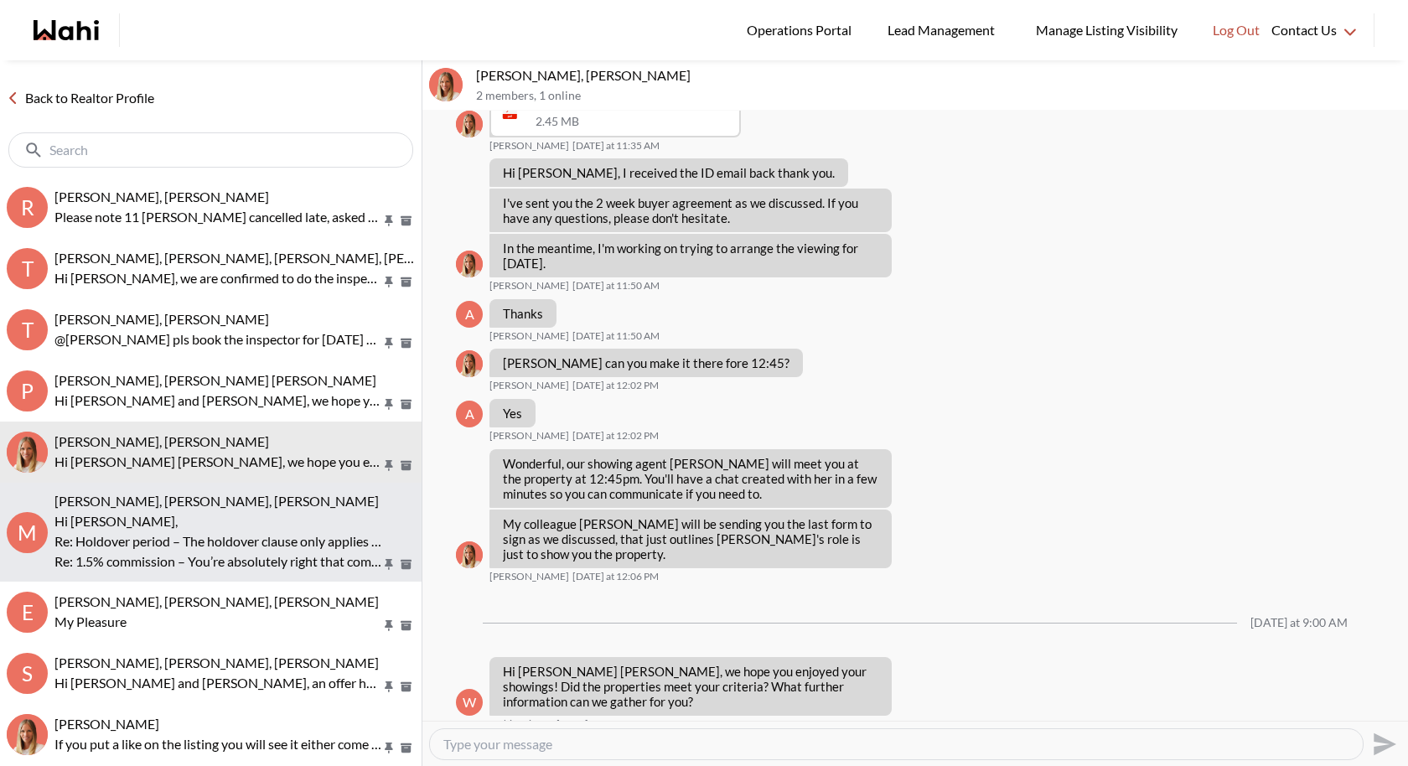
click at [270, 524] on p "Hi Michael," at bounding box center [217, 521] width 327 height 20
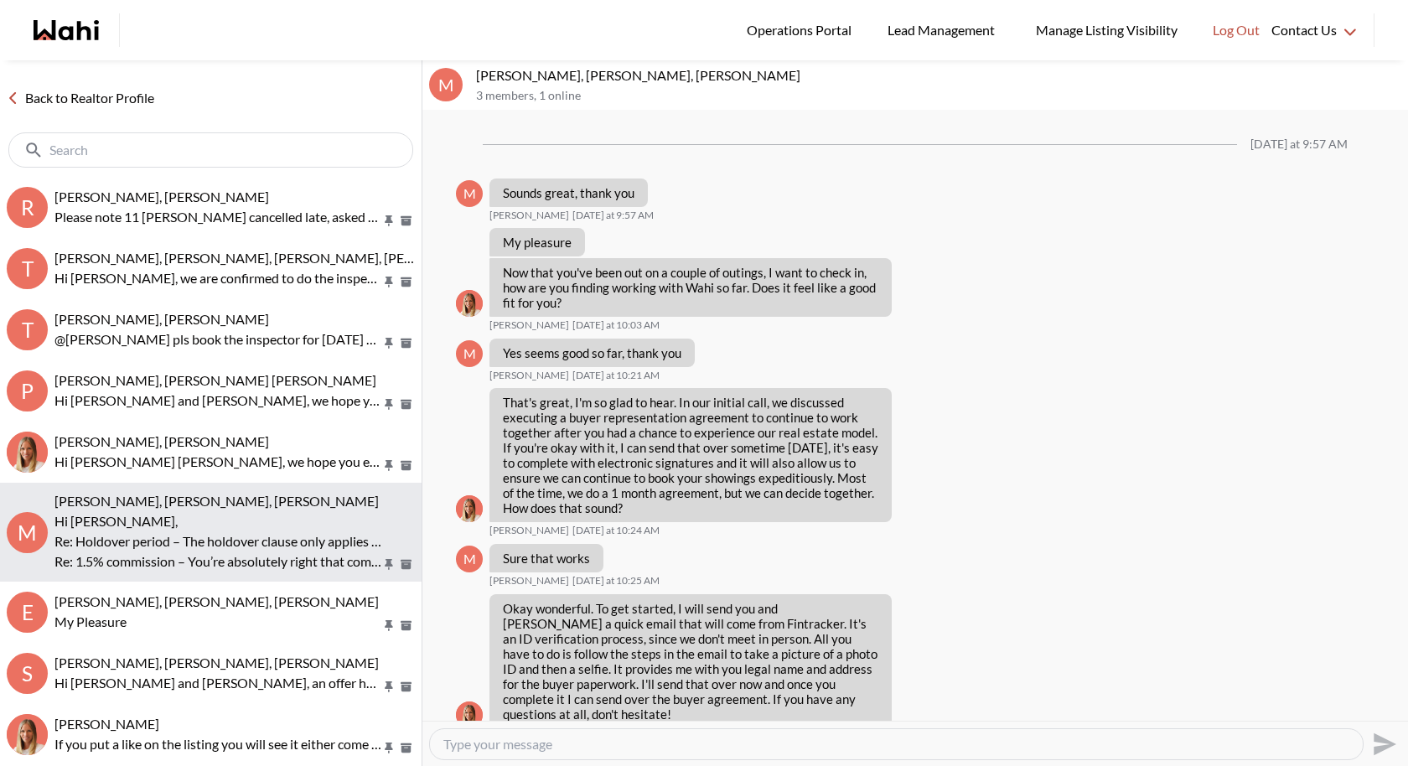
scroll to position [2446, 0]
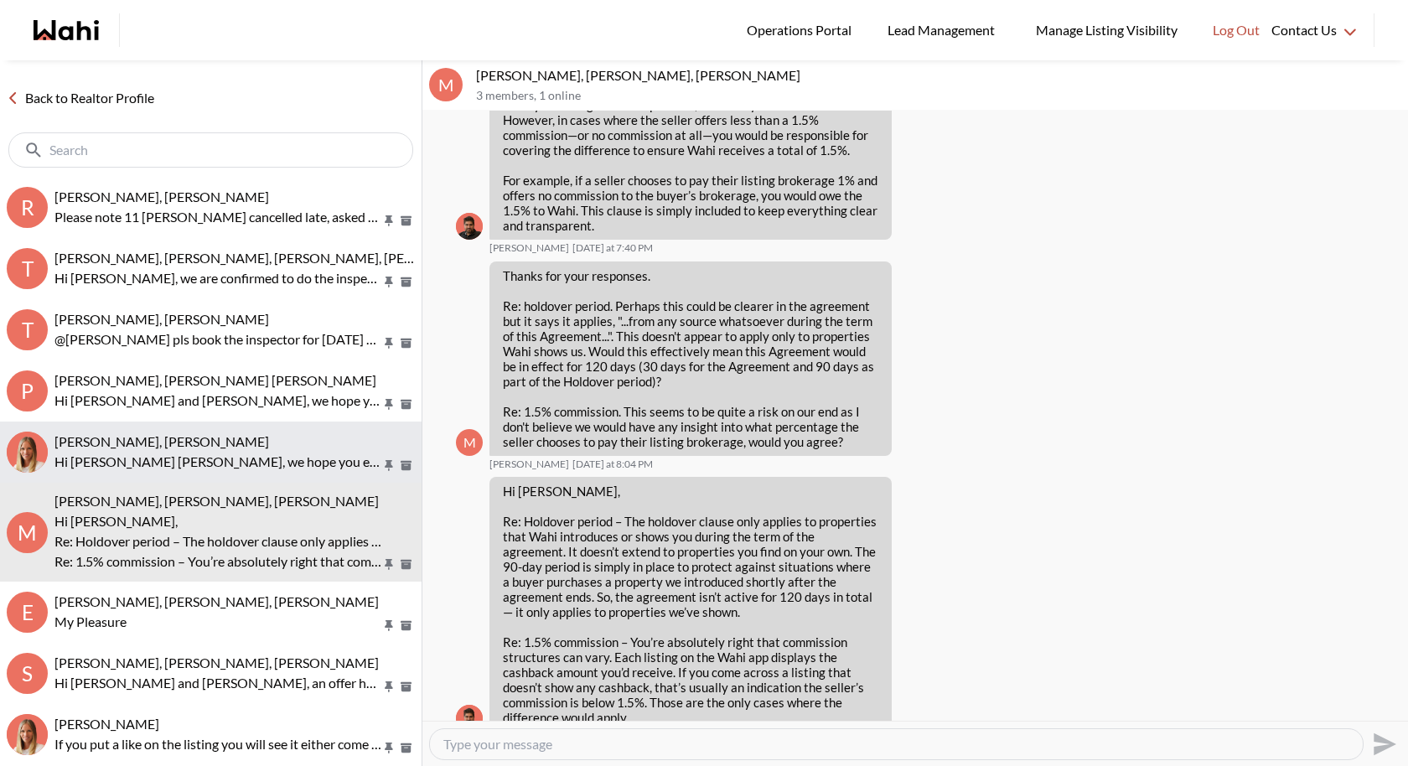
click at [276, 478] on button "agnes sonia mukamusoni, Michelle Hi Agnes sonia, we hope you enjoyed your showi…" at bounding box center [210, 451] width 421 height 61
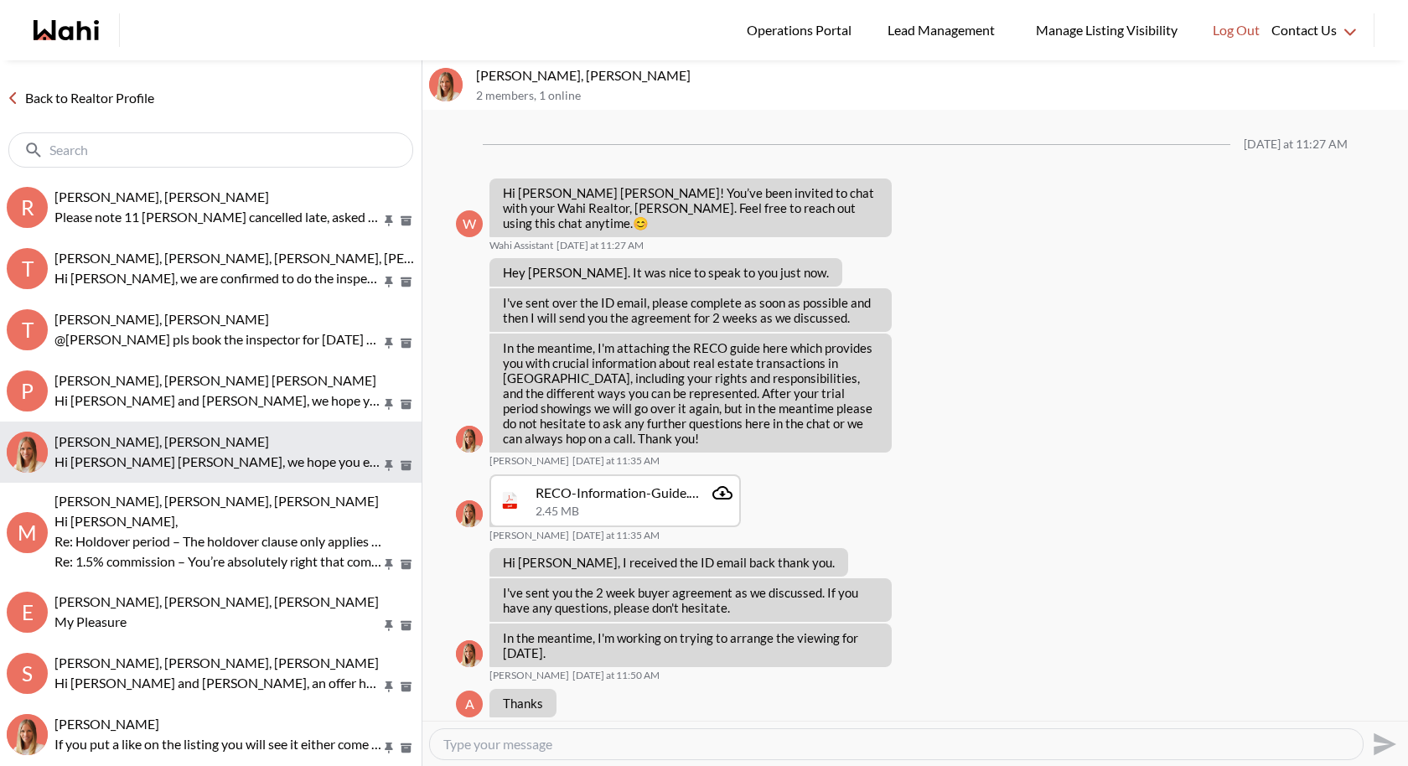
scroll to position [390, 0]
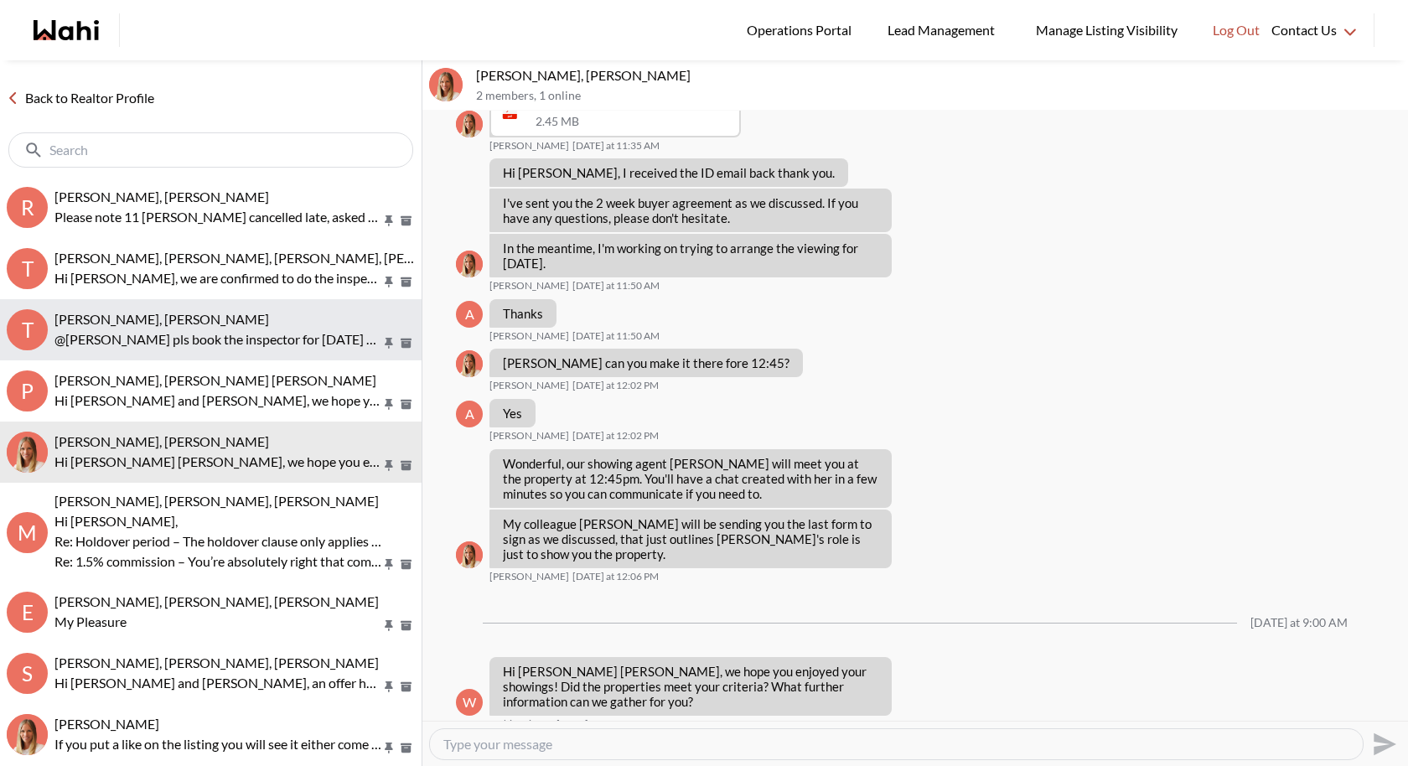
click at [296, 317] on div "[PERSON_NAME], [PERSON_NAME]" at bounding box center [234, 319] width 360 height 17
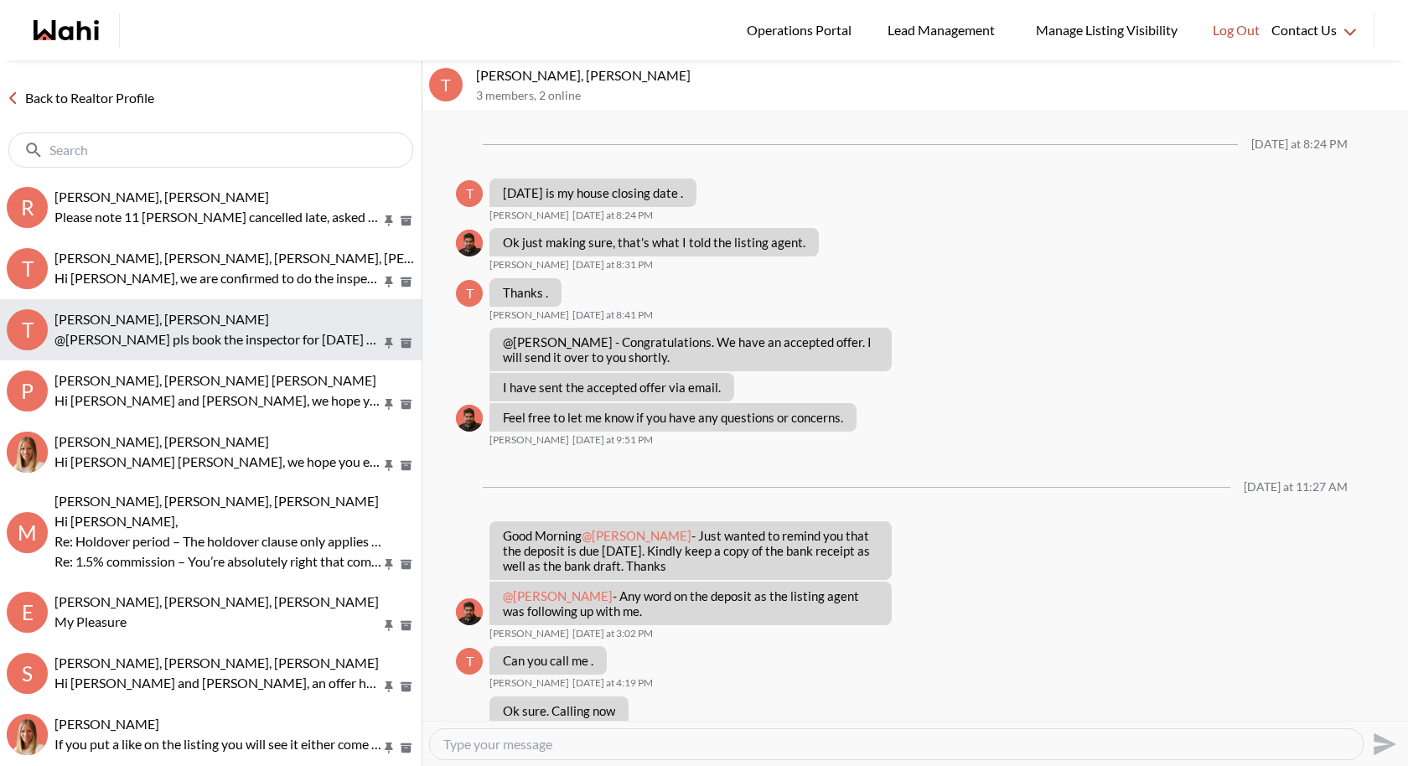
scroll to position [832, 0]
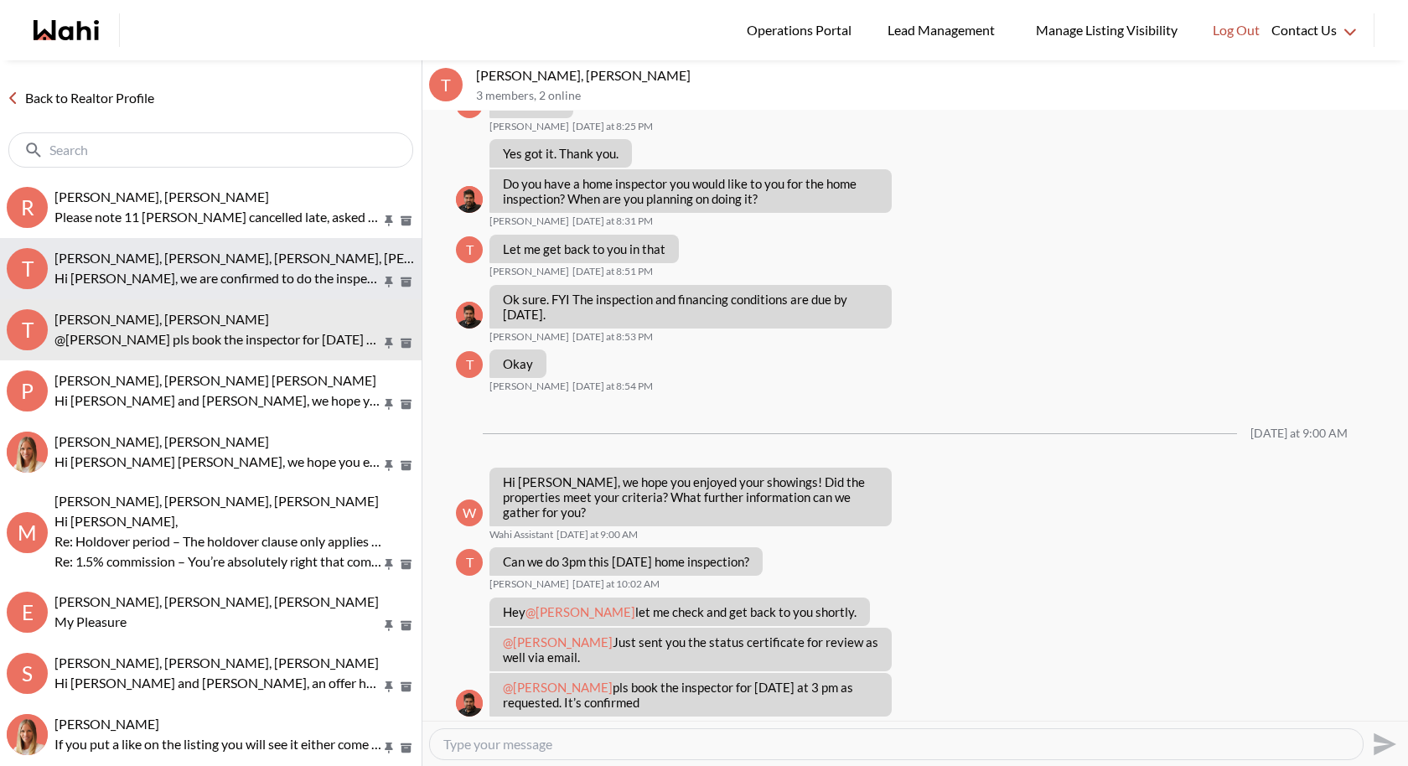
click at [269, 261] on div "Tanya Fita, Teresa, Michelle, Alicia" at bounding box center [234, 258] width 360 height 17
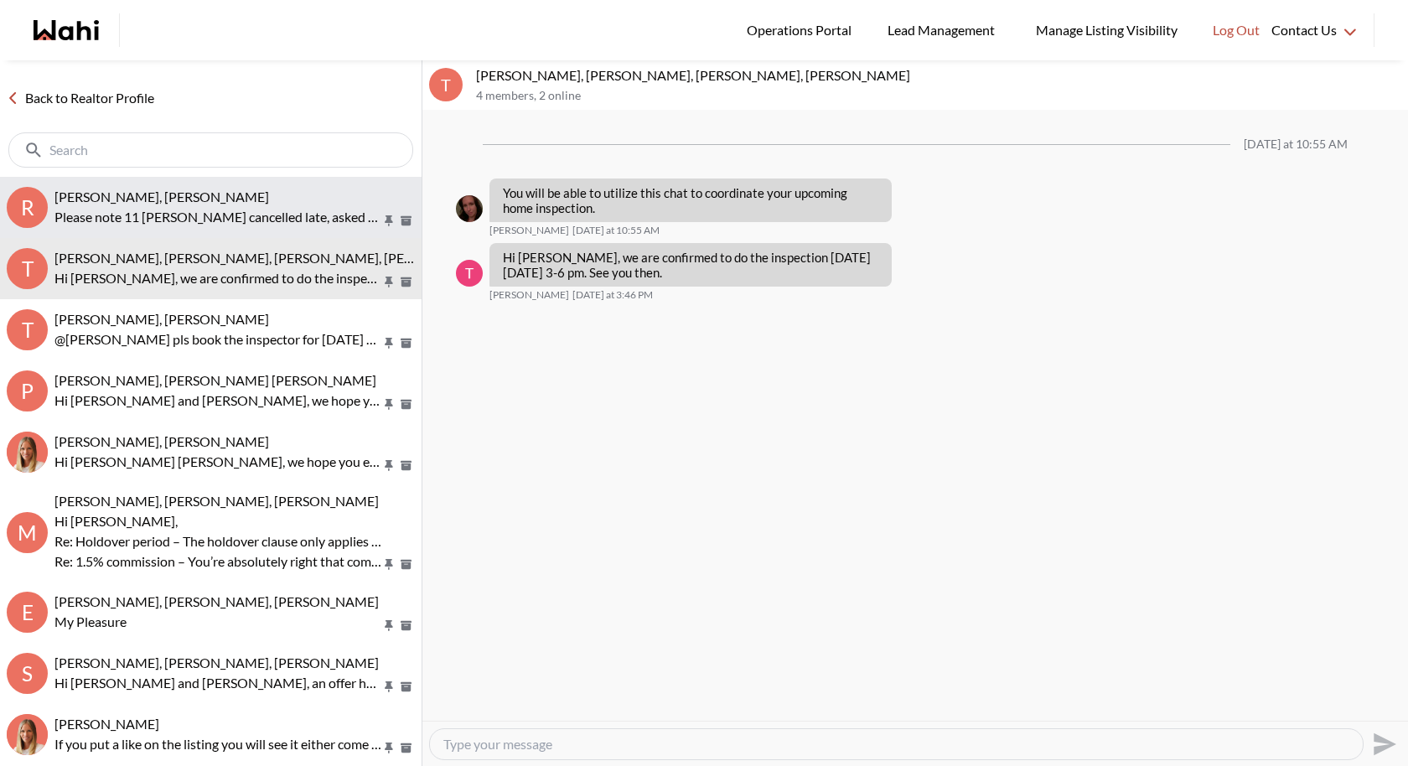
click at [277, 219] on p "Please note 11 Seaton cancelled late, asked us to rebook at another earlier time" at bounding box center [217, 217] width 327 height 20
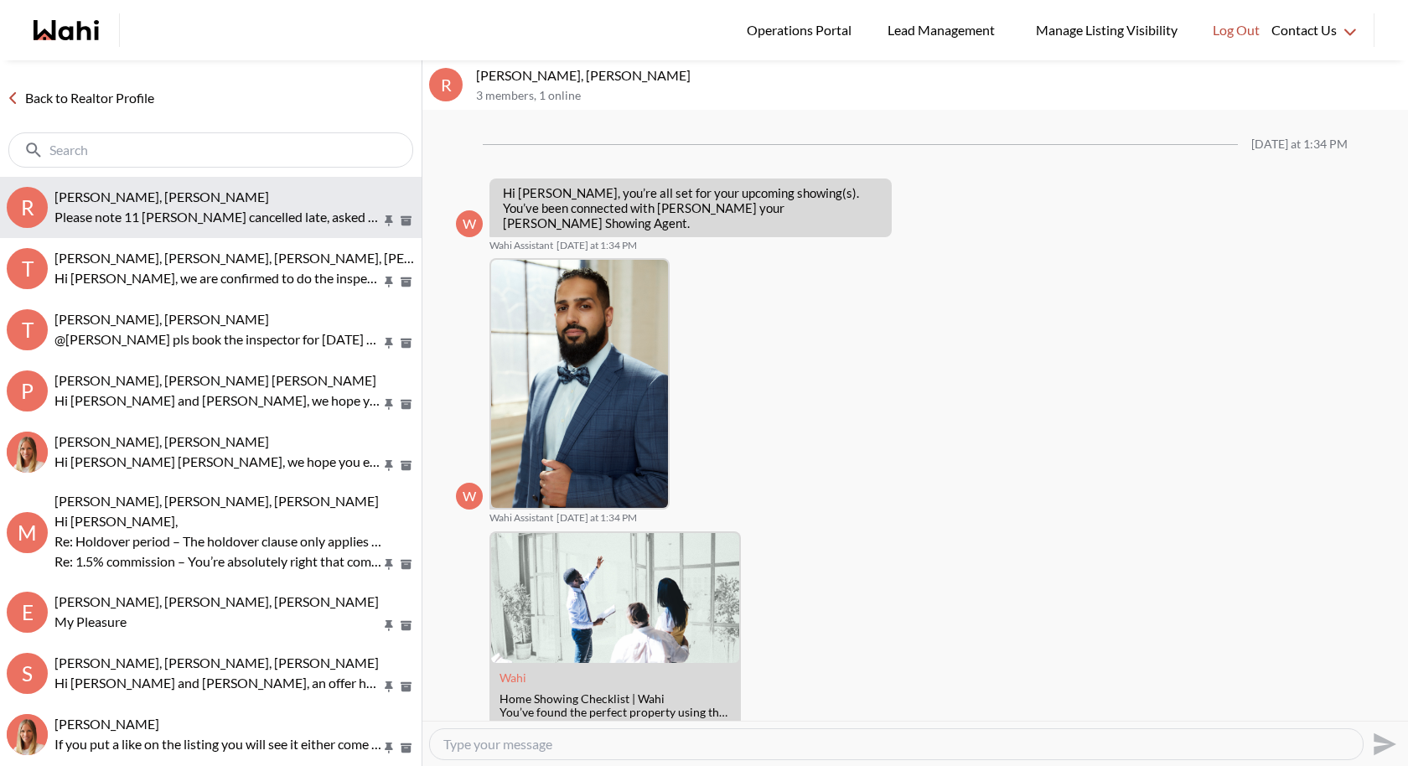
scroll to position [2090, 0]
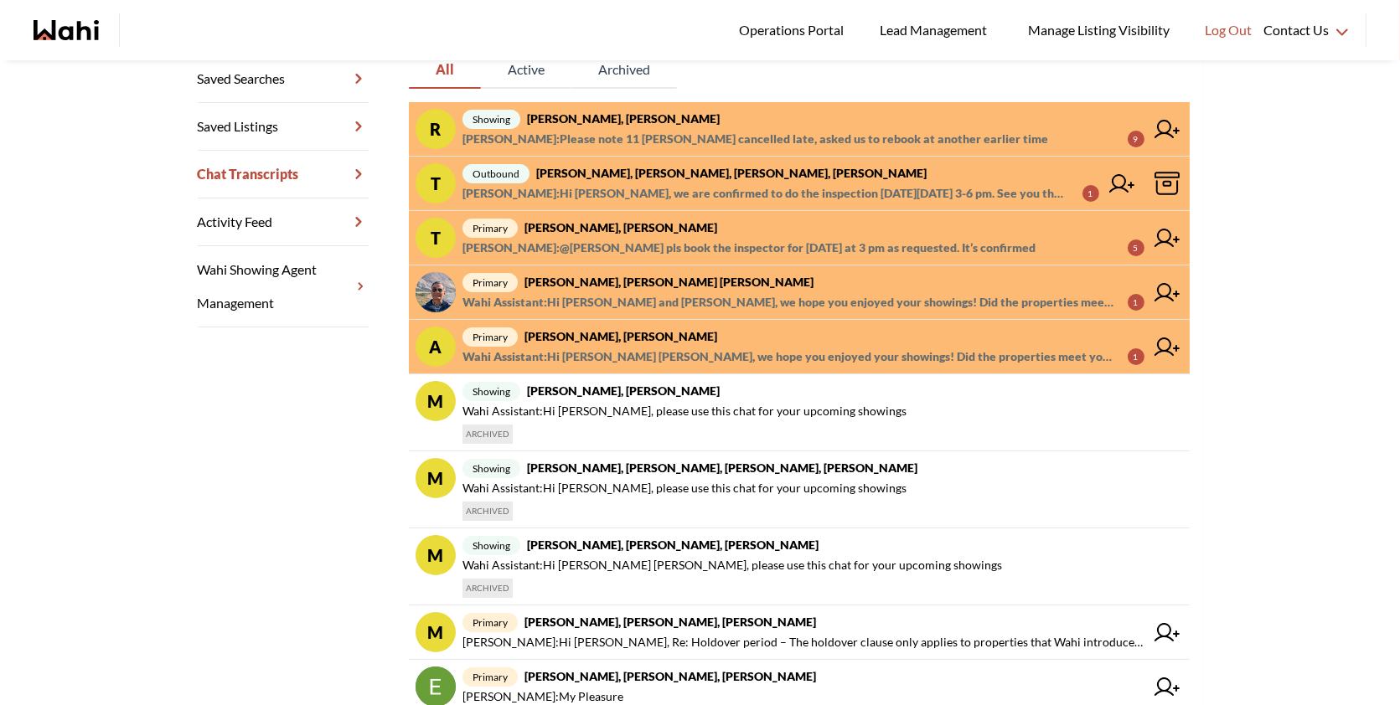
scroll to position [353, 0]
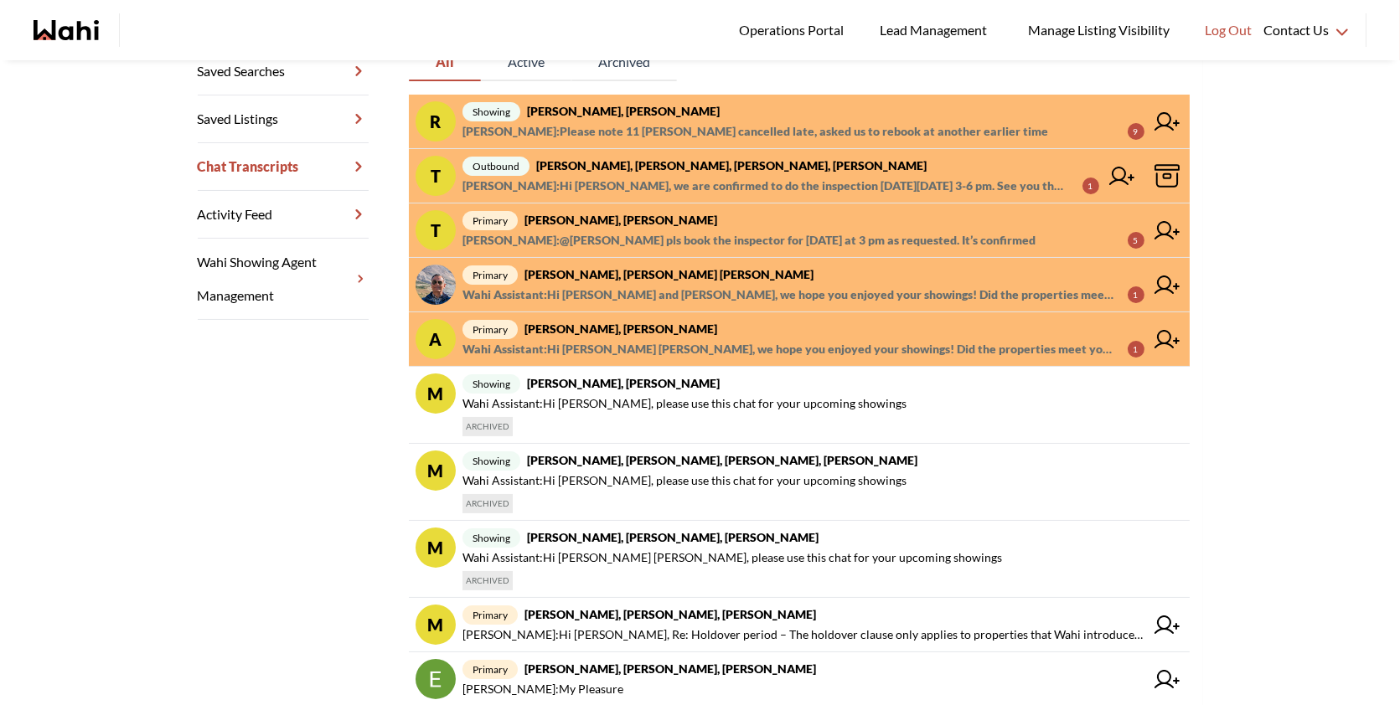
click at [889, 174] on span "outbound [PERSON_NAME], Teresa, Michelle, [PERSON_NAME]" at bounding box center [780, 166] width 637 height 20
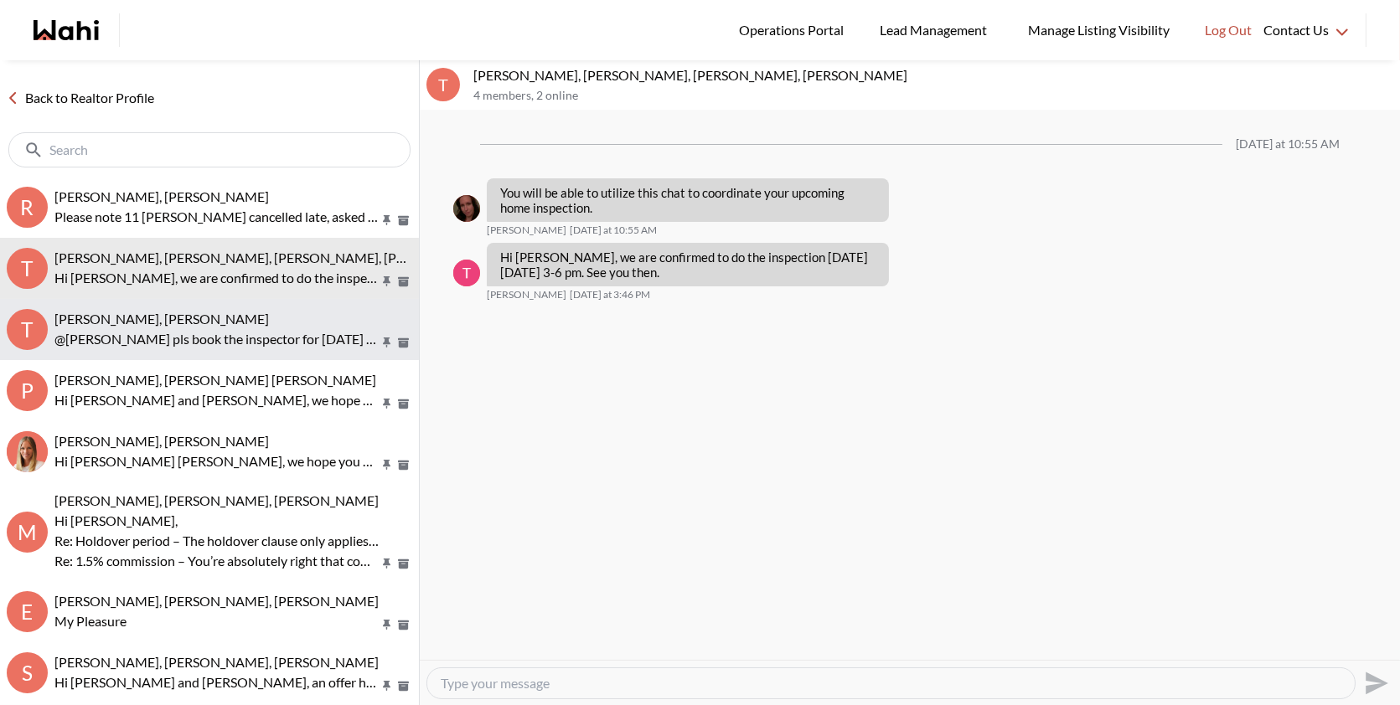
click at [175, 326] on span "Tanya Fita, Faraz, Michelle" at bounding box center [161, 319] width 214 height 16
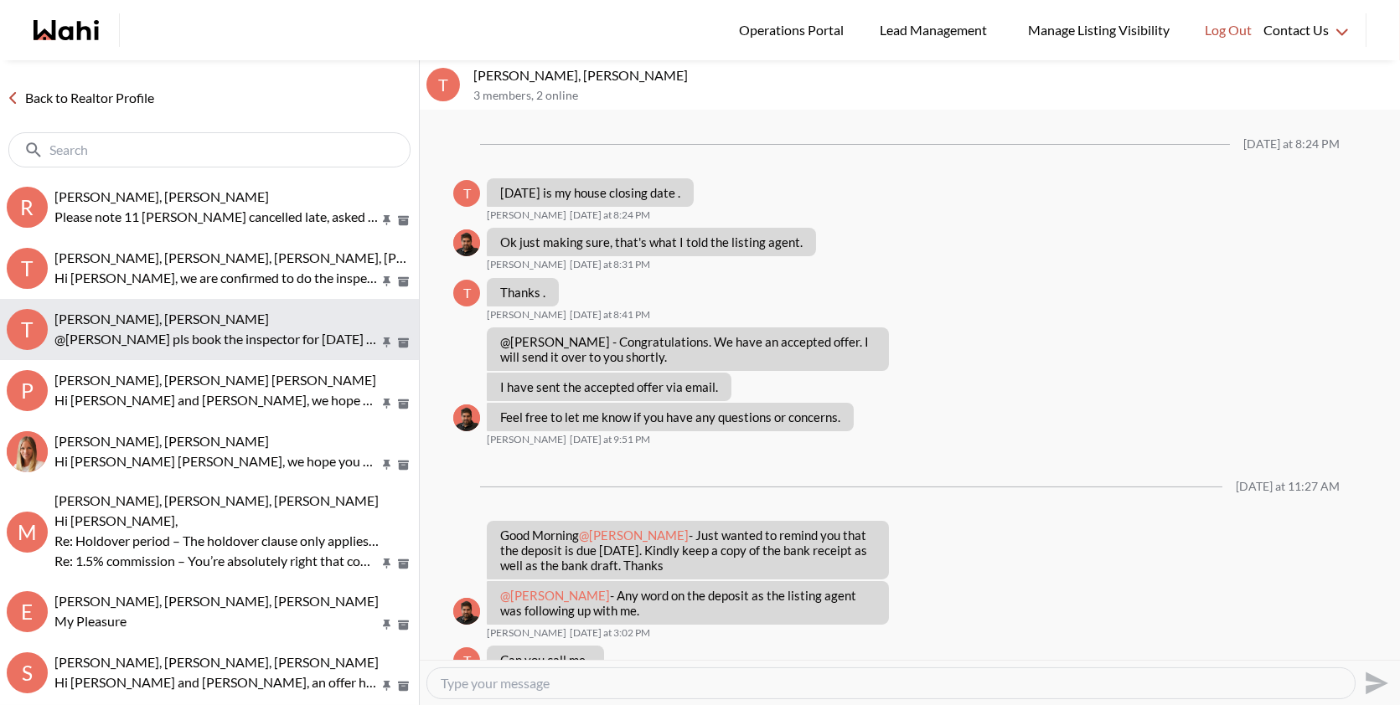
scroll to position [892, 0]
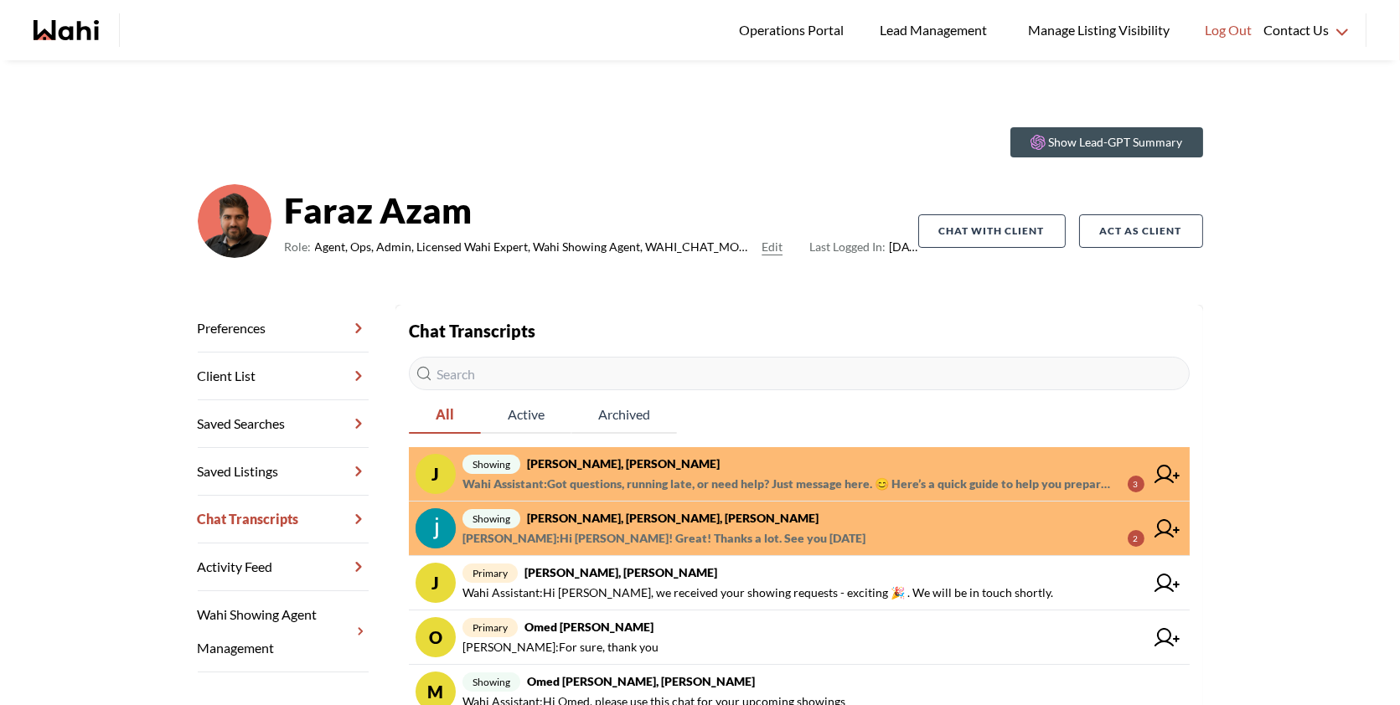
click at [776, 468] on span "showing [PERSON_NAME], [PERSON_NAME]" at bounding box center [803, 464] width 682 height 20
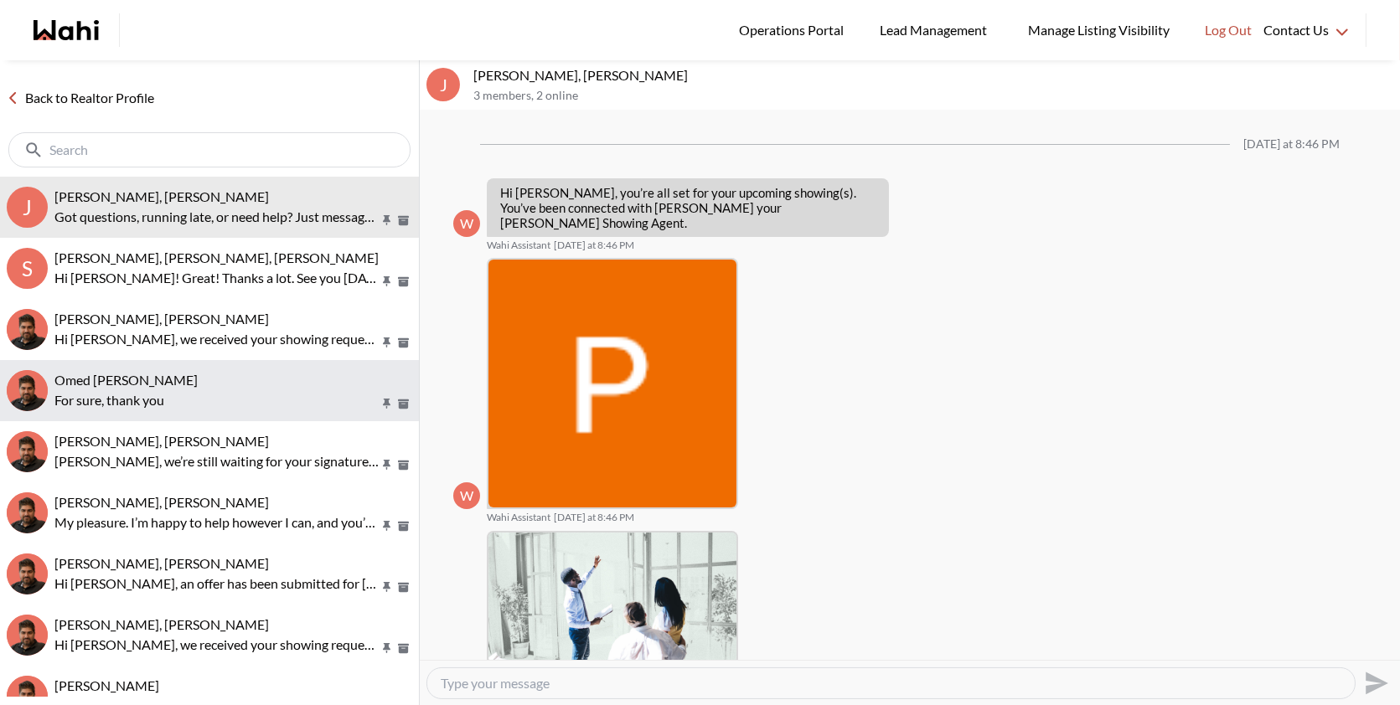
scroll to position [163, 0]
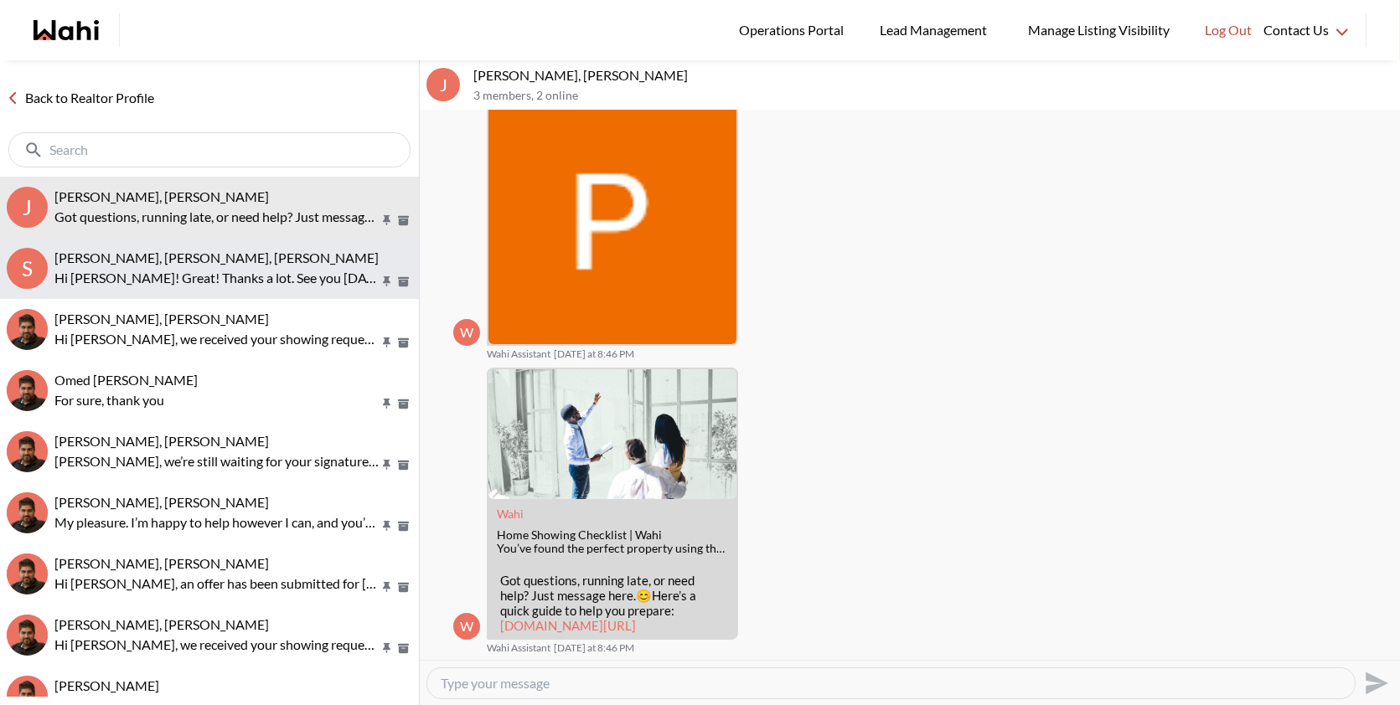
click at [225, 252] on div "[PERSON_NAME], [PERSON_NAME], [PERSON_NAME]" at bounding box center [233, 258] width 358 height 17
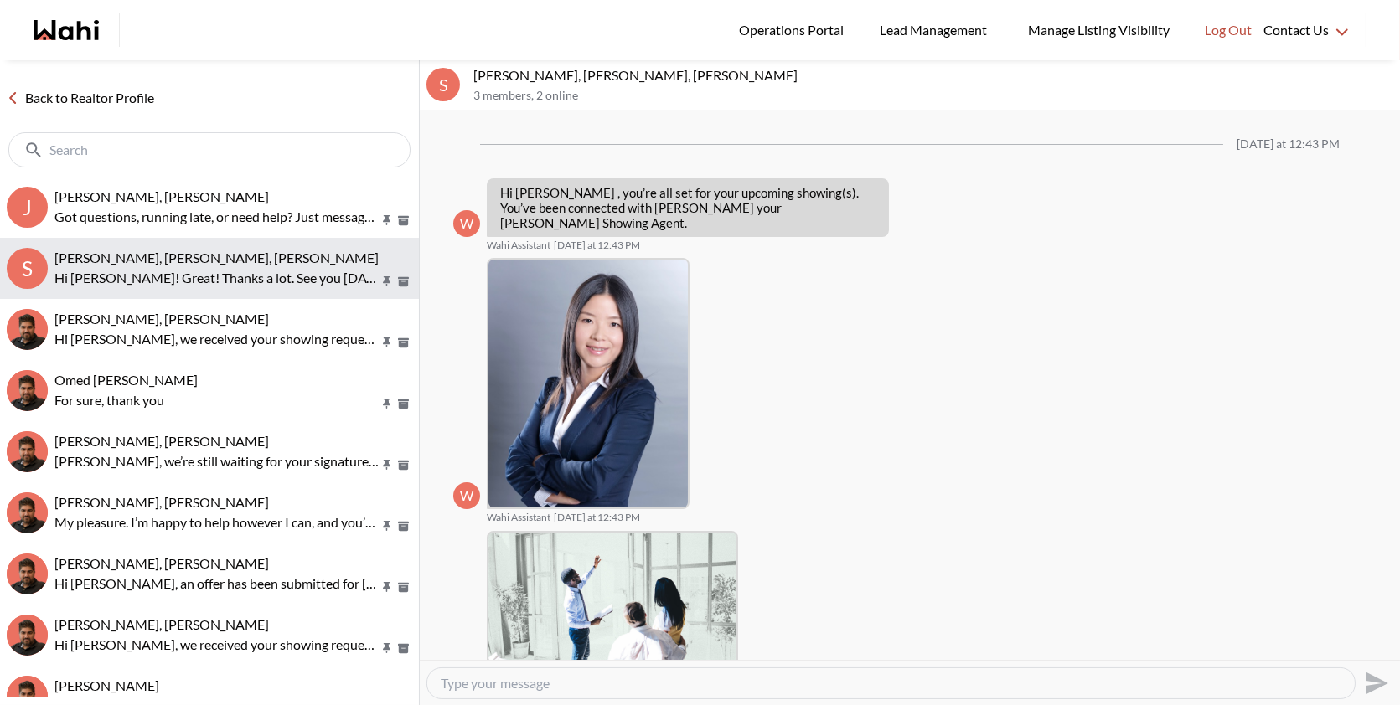
scroll to position [308, 0]
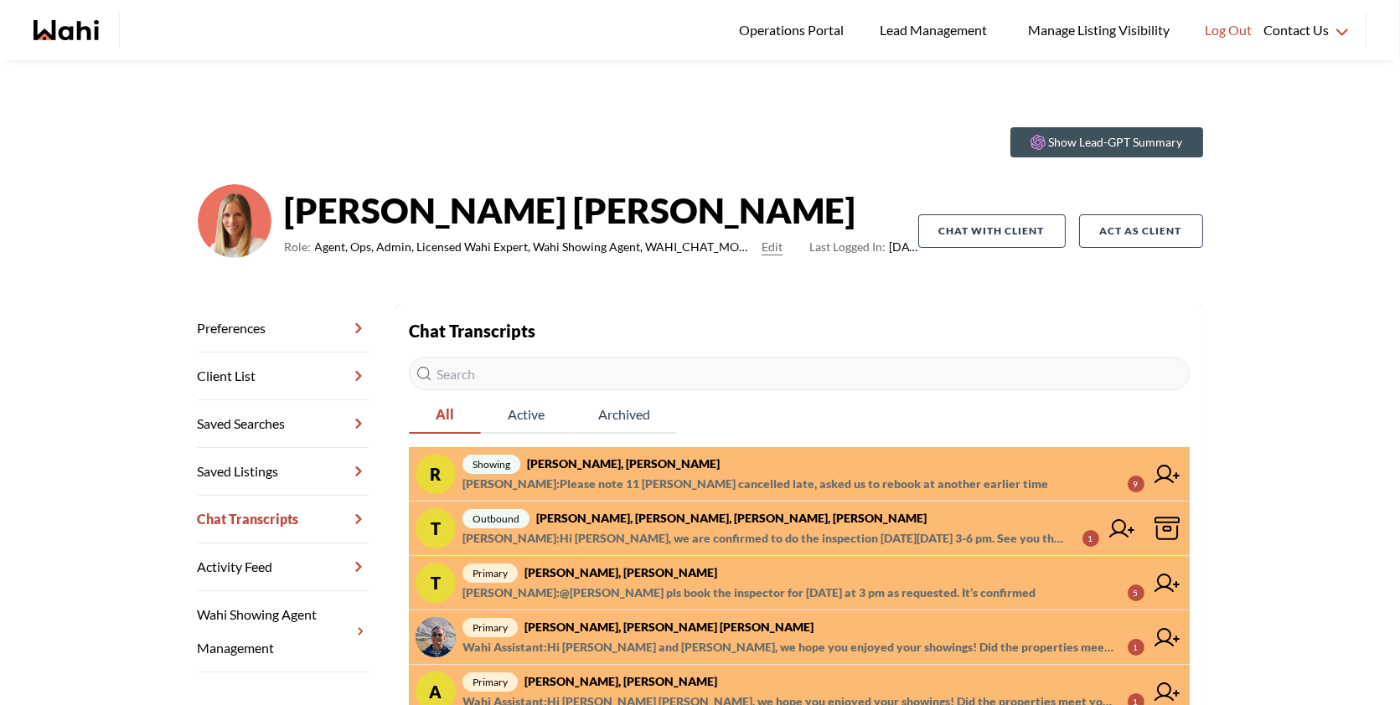
click at [805, 480] on span "[PERSON_NAME] : Please note 11 [PERSON_NAME] cancelled late, asked us to rebook…" at bounding box center [755, 484] width 586 height 20
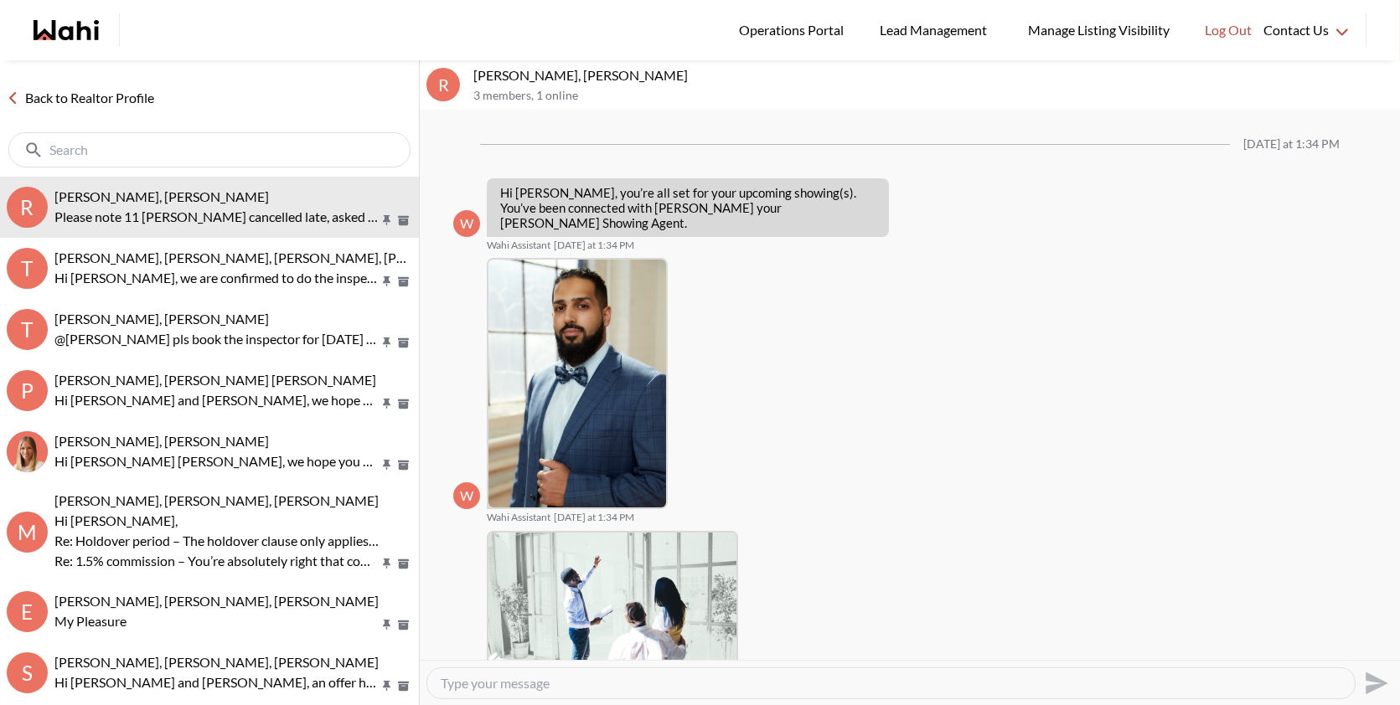
scroll to position [2150, 0]
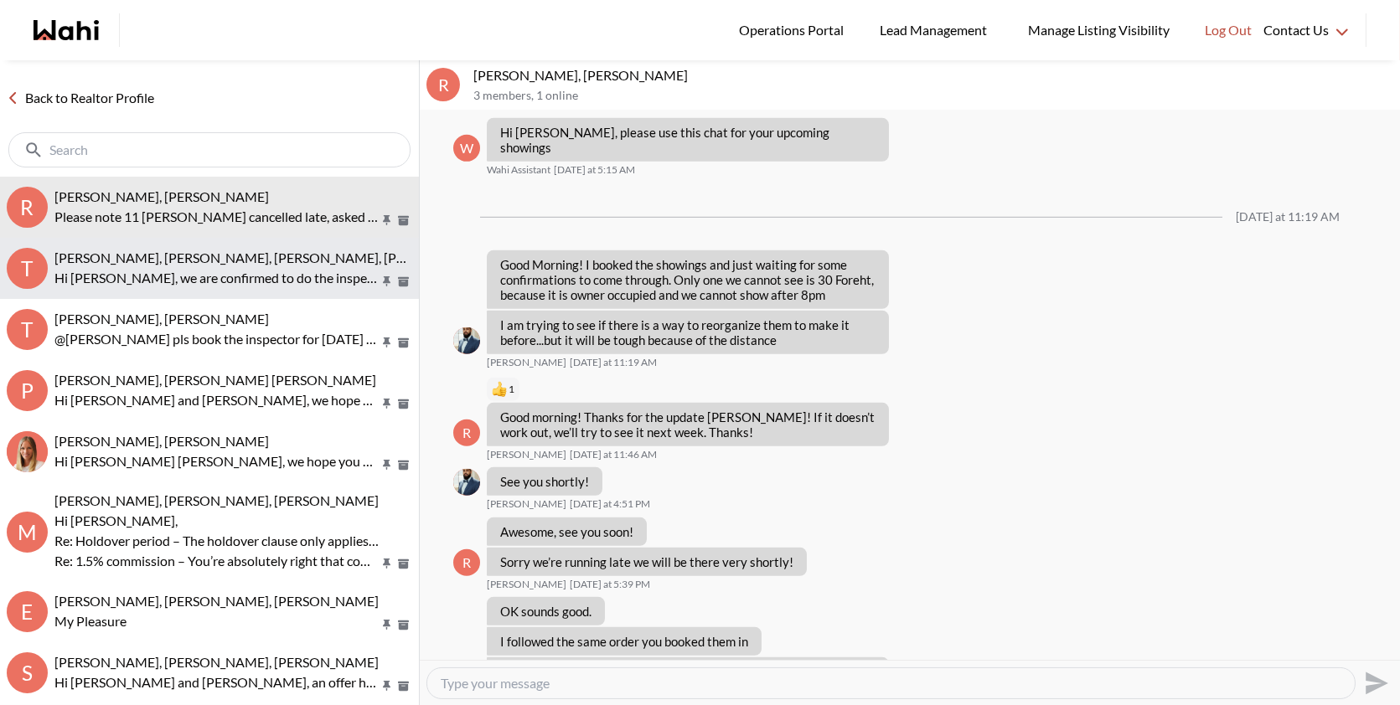
click at [256, 289] on button "T [PERSON_NAME], [PERSON_NAME], [PERSON_NAME], [PERSON_NAME] Hi [PERSON_NAME], …" at bounding box center [209, 268] width 419 height 61
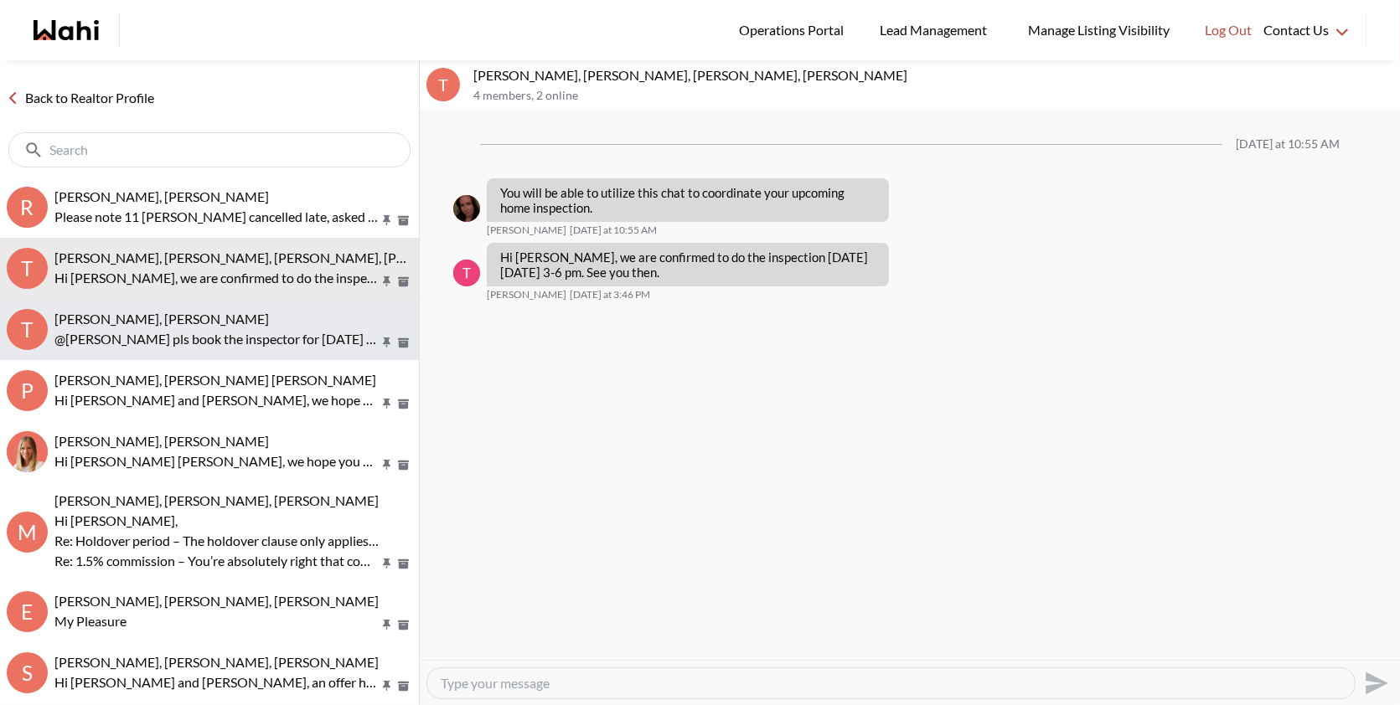
click at [265, 317] on div "[PERSON_NAME], [PERSON_NAME]" at bounding box center [233, 319] width 358 height 17
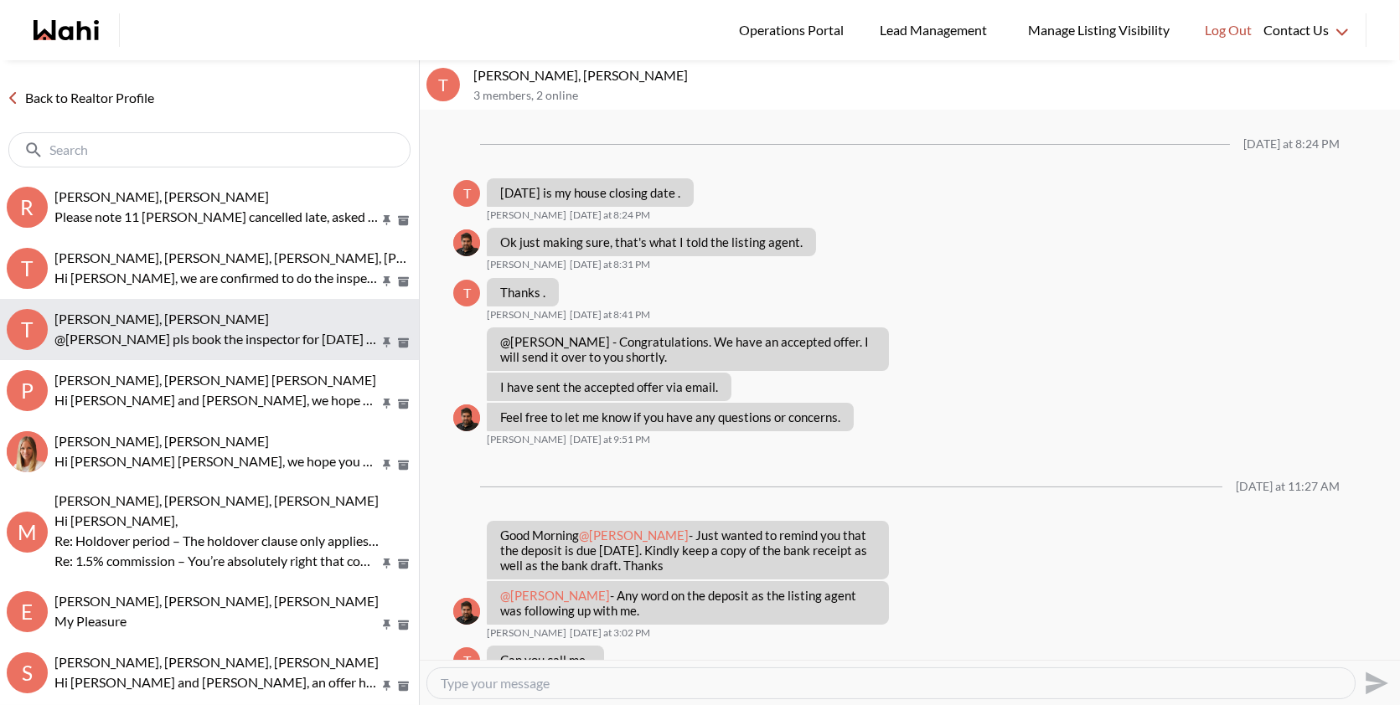
scroll to position [892, 0]
